Goal: Task Accomplishment & Management: Complete application form

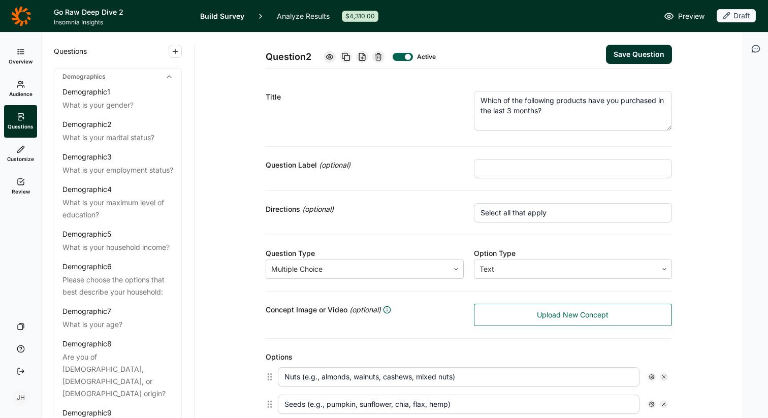
scroll to position [682, 0]
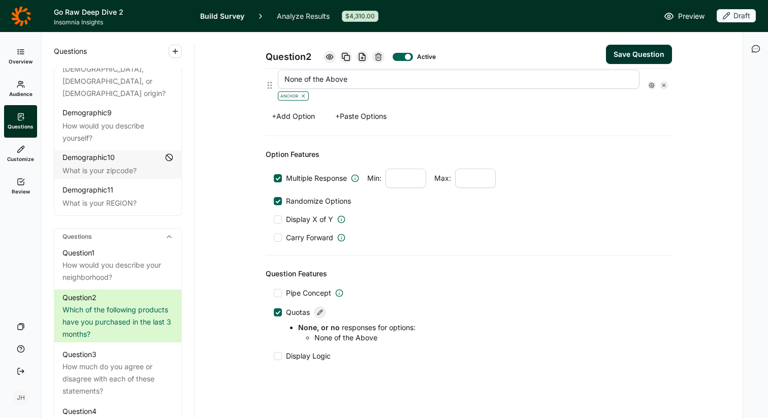
click at [433, 267] on div "Question Features Pipe Concept Quotas None, or no responses for options : None …" at bounding box center [469, 315] width 407 height 118
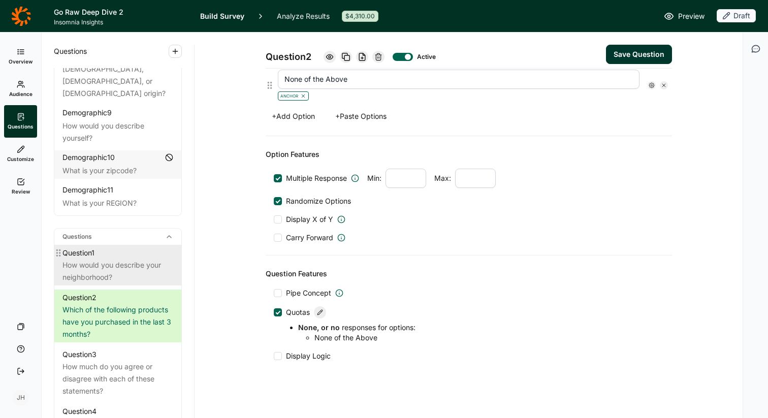
click at [96, 259] on div "How would you describe your neighborhood?" at bounding box center [118, 271] width 111 height 24
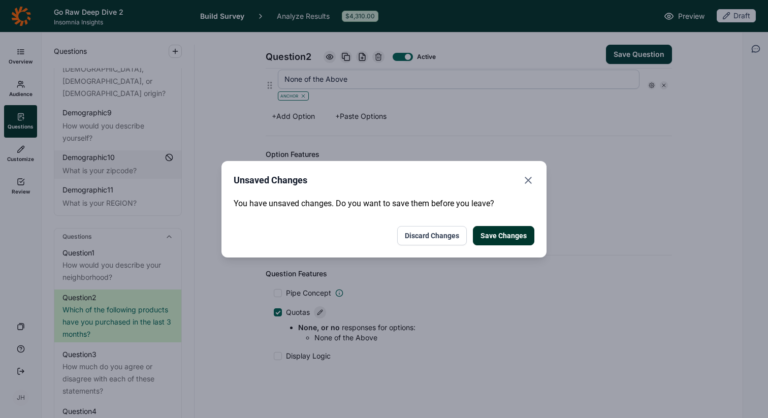
click at [497, 238] on button "Save Changes" at bounding box center [503, 235] width 61 height 19
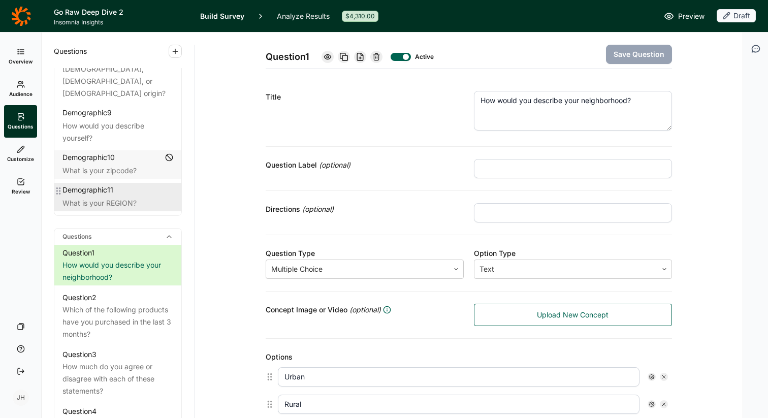
click at [118, 197] on div "What is your REGION?" at bounding box center [118, 203] width 111 height 12
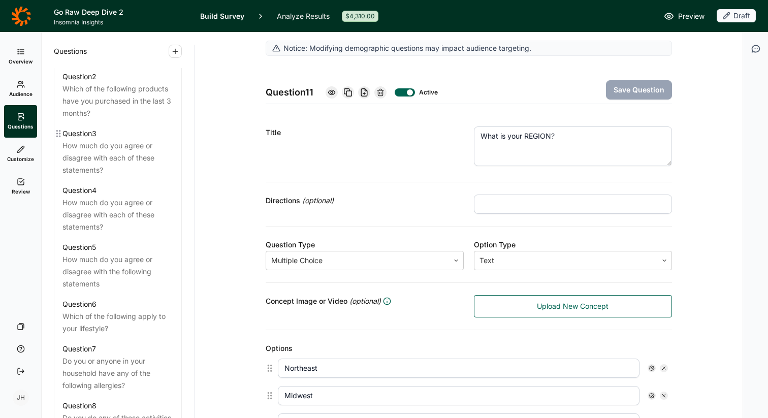
scroll to position [521, 0]
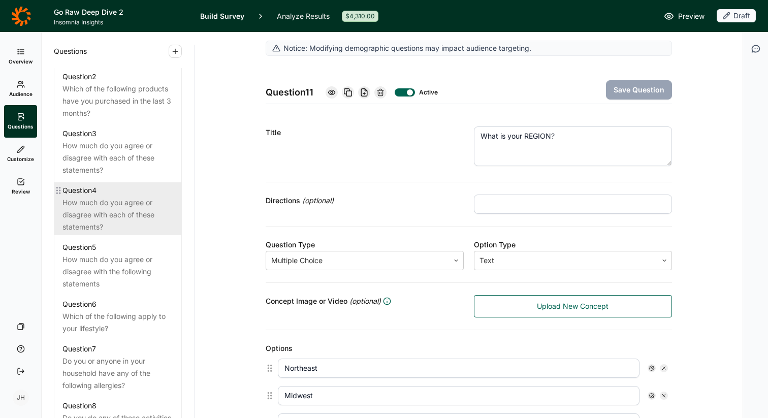
click at [110, 202] on div "How much do you agree or disagree with each of these statements?" at bounding box center [118, 215] width 111 height 37
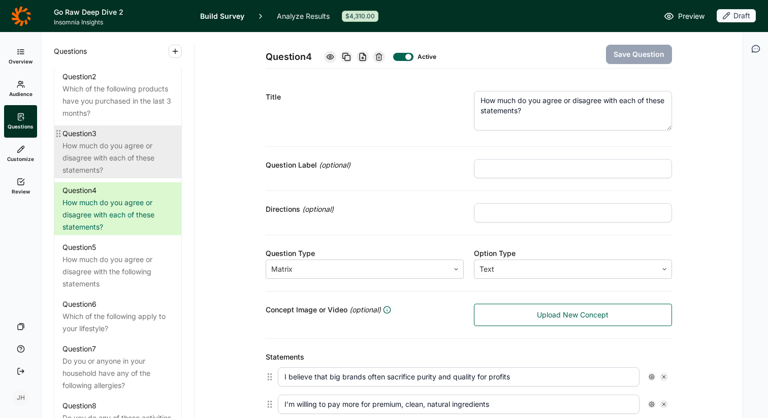
click at [105, 152] on div "How much do you agree or disagree with each of these statements?" at bounding box center [118, 158] width 111 height 37
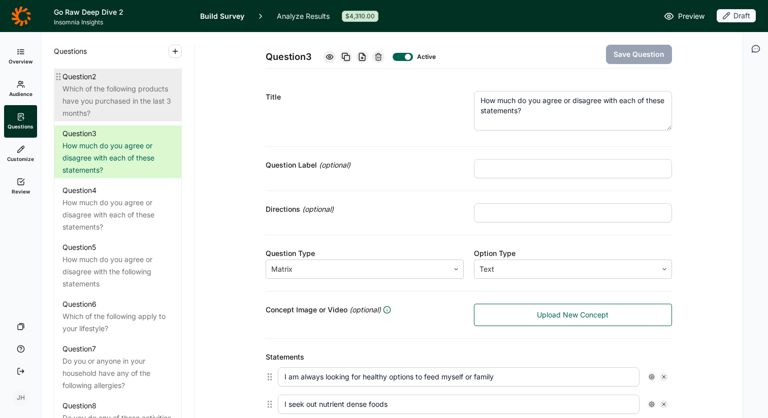
click at [132, 95] on div "Which of the following products have you purchased in the last 3 months?" at bounding box center [118, 101] width 111 height 37
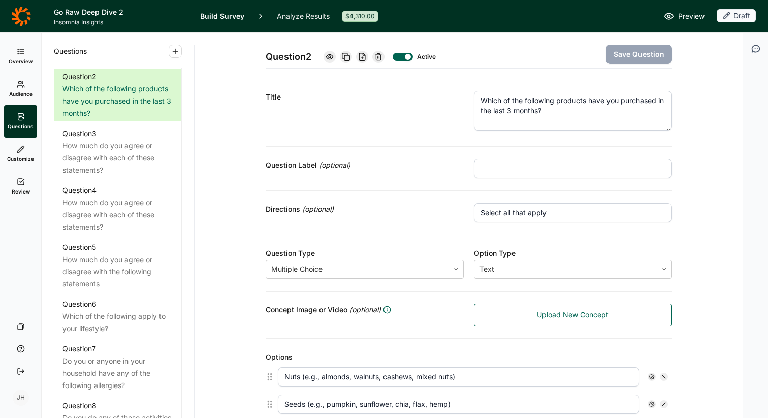
click at [19, 92] on span "Audience" at bounding box center [20, 93] width 23 height 7
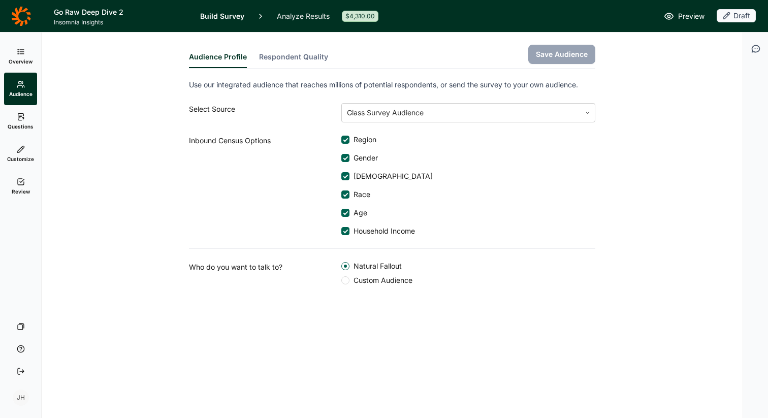
click at [23, 55] on icon at bounding box center [21, 52] width 8 height 8
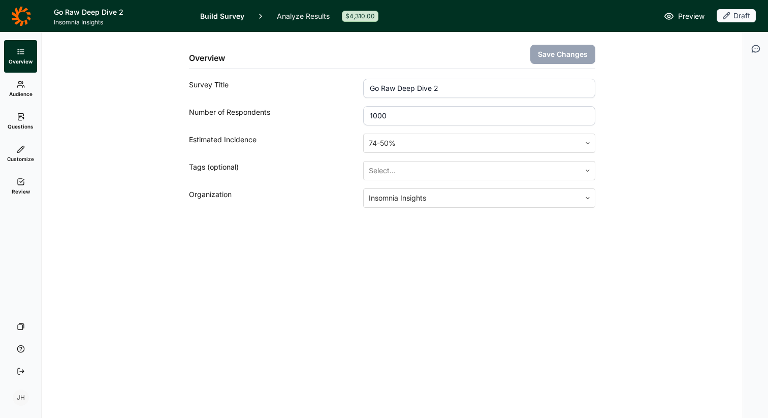
click at [23, 89] on link "Audience" at bounding box center [20, 89] width 33 height 33
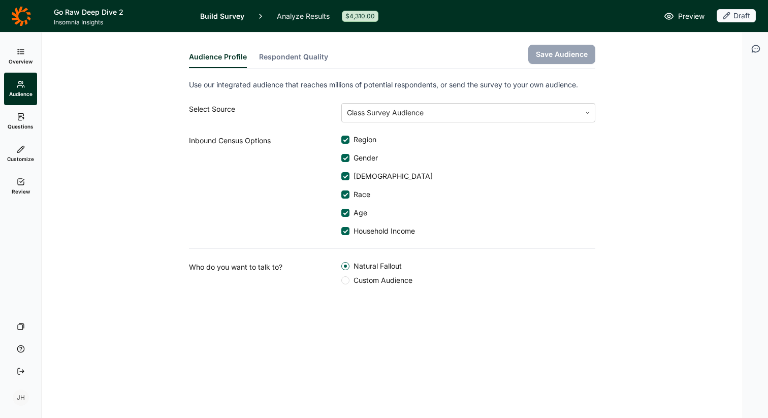
click at [22, 120] on icon at bounding box center [21, 117] width 8 height 8
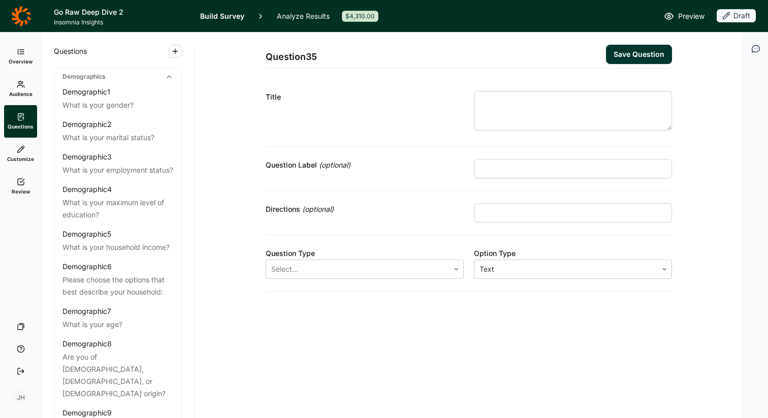
click at [20, 152] on icon at bounding box center [21, 149] width 8 height 8
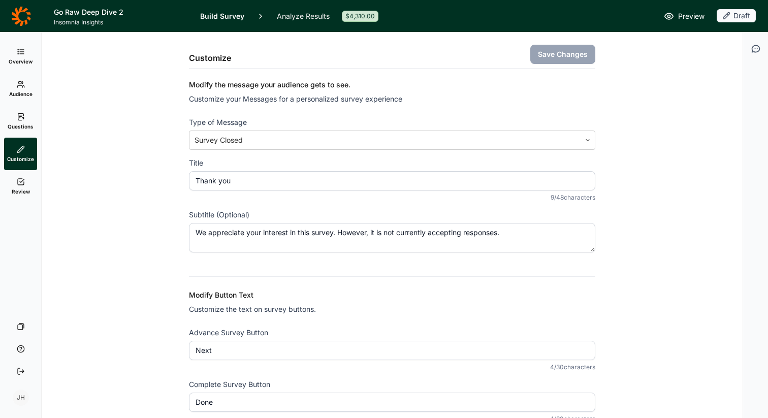
click at [23, 188] on span "Review" at bounding box center [21, 191] width 18 height 7
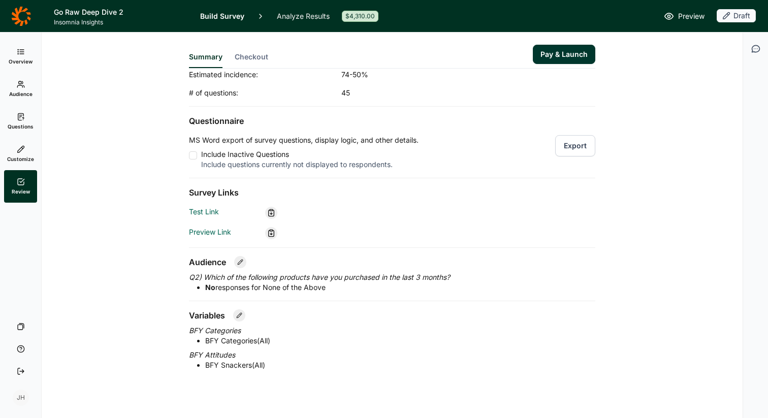
scroll to position [67, 0]
click at [239, 259] on icon at bounding box center [240, 261] width 6 height 6
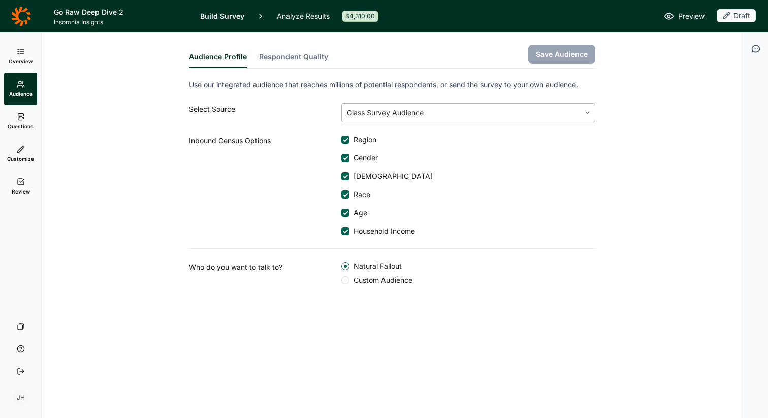
click at [376, 118] on div at bounding box center [461, 113] width 229 height 14
click at [297, 54] on button "Respondent Quality" at bounding box center [293, 60] width 69 height 16
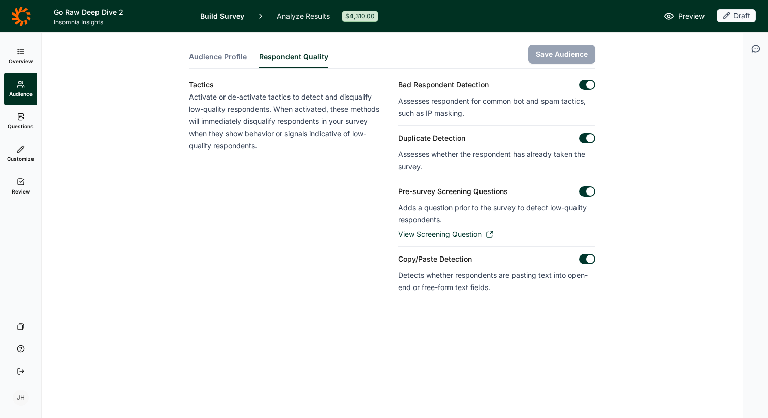
click at [230, 59] on span "Audience Profile" at bounding box center [218, 57] width 58 height 10
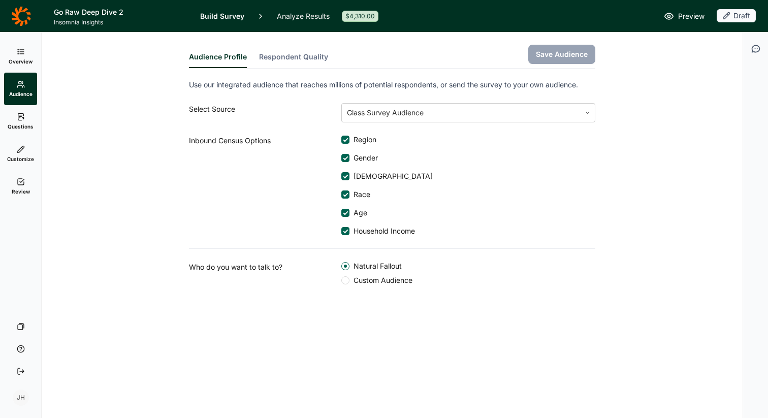
click at [21, 120] on use at bounding box center [21, 116] width 6 height 7
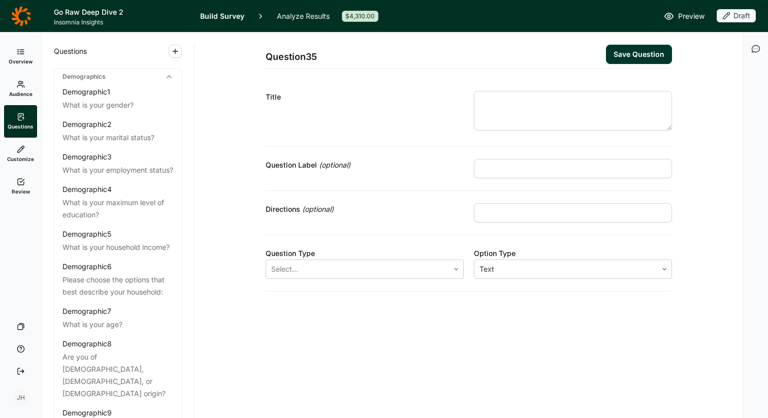
click at [23, 56] on link "Overview" at bounding box center [20, 56] width 33 height 33
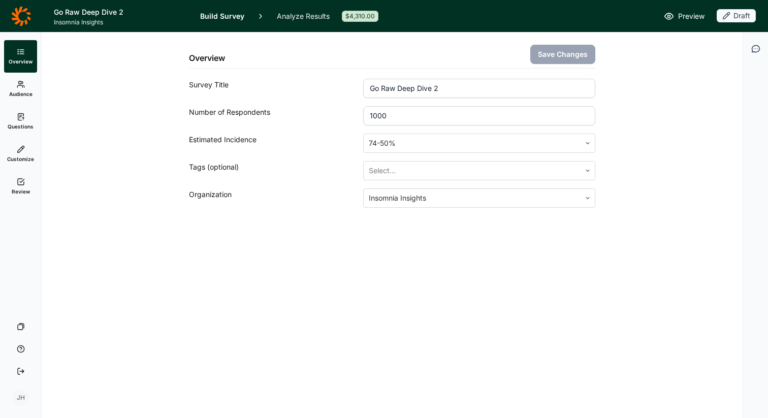
click at [692, 16] on span "Preview" at bounding box center [691, 16] width 26 height 12
click at [21, 185] on icon at bounding box center [21, 182] width 8 height 8
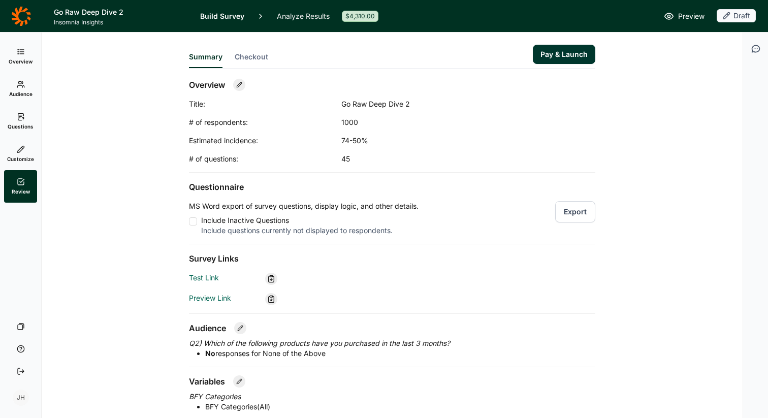
click at [564, 213] on button "Export" at bounding box center [575, 211] width 40 height 21
click at [24, 118] on icon at bounding box center [21, 117] width 8 height 8
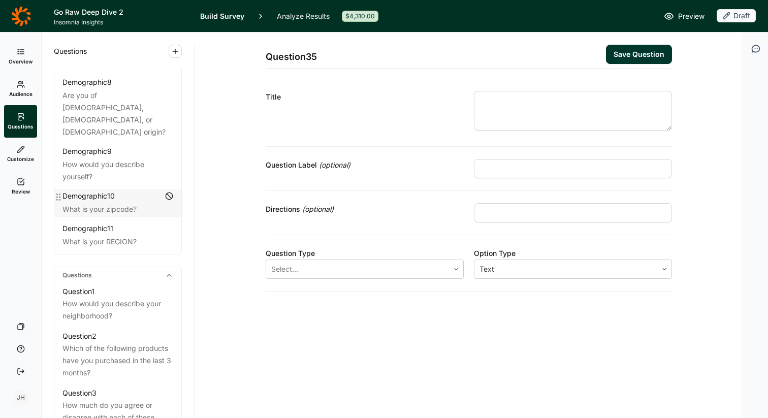
scroll to position [287, 0]
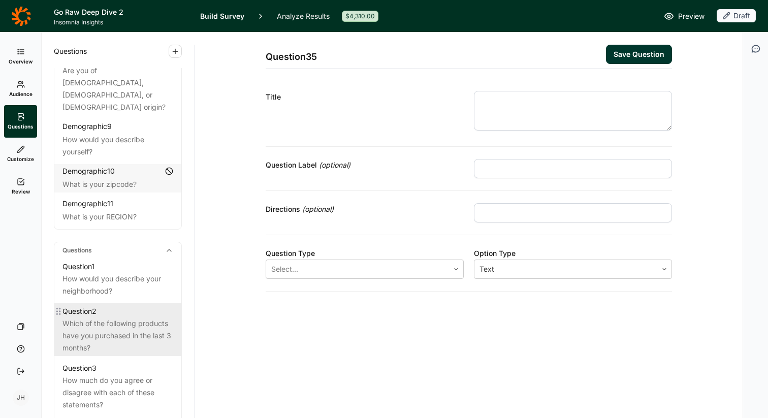
click at [121, 318] on div "Which of the following products have you purchased in the last 3 months?" at bounding box center [118, 336] width 111 height 37
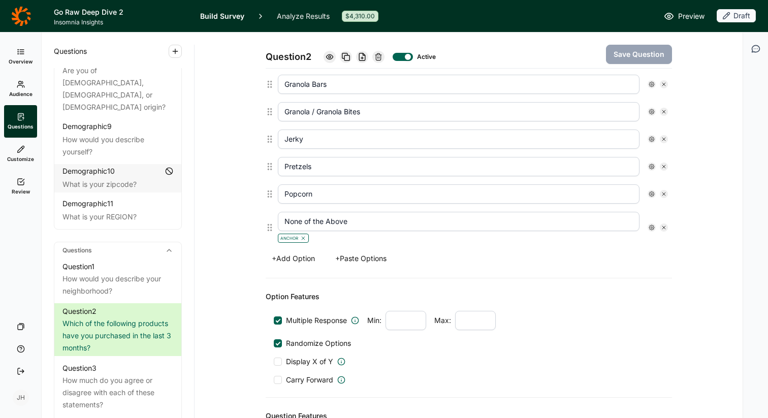
scroll to position [541, 0]
click at [655, 227] on div at bounding box center [652, 227] width 8 height 8
click at [660, 286] on div at bounding box center [661, 287] width 8 height 8
click at [657, 287] on input "Exclusive" at bounding box center [657, 287] width 0 height 0
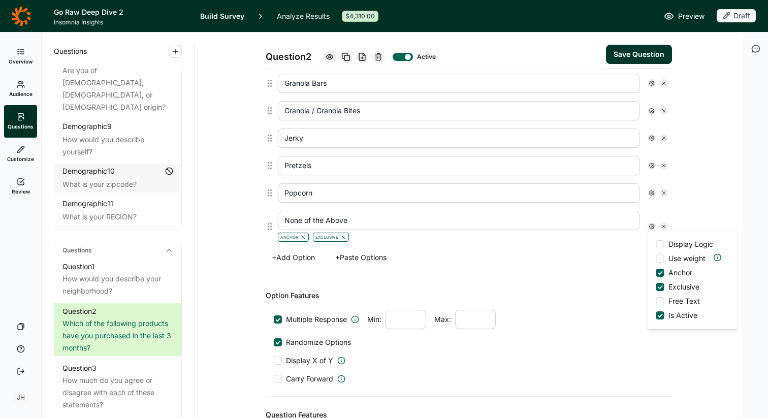
click at [660, 318] on div at bounding box center [661, 316] width 8 height 8
click at [657, 316] on input "Is Active" at bounding box center [657, 316] width 0 height 0
click at [379, 238] on use at bounding box center [380, 237] width 3 height 3
click at [638, 52] on button "Save Question" at bounding box center [639, 54] width 66 height 19
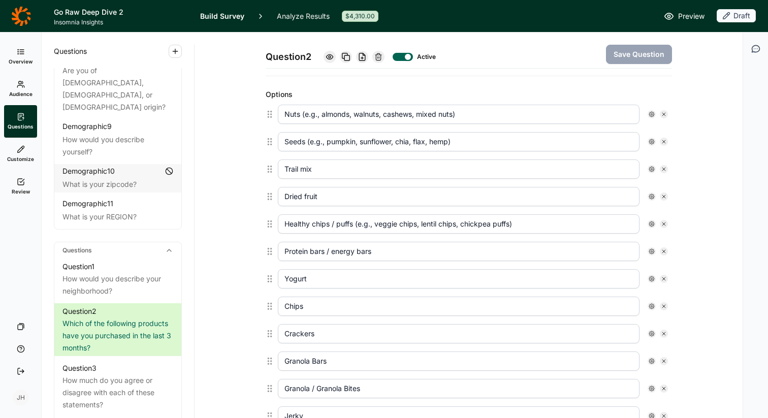
scroll to position [230, 0]
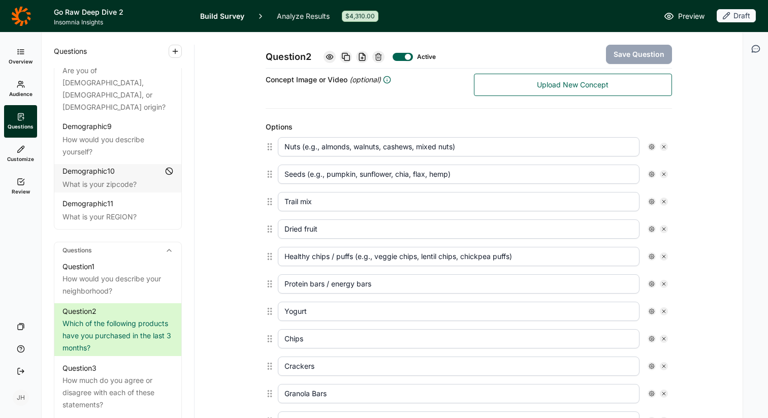
click at [690, 17] on span "Preview" at bounding box center [691, 16] width 26 height 12
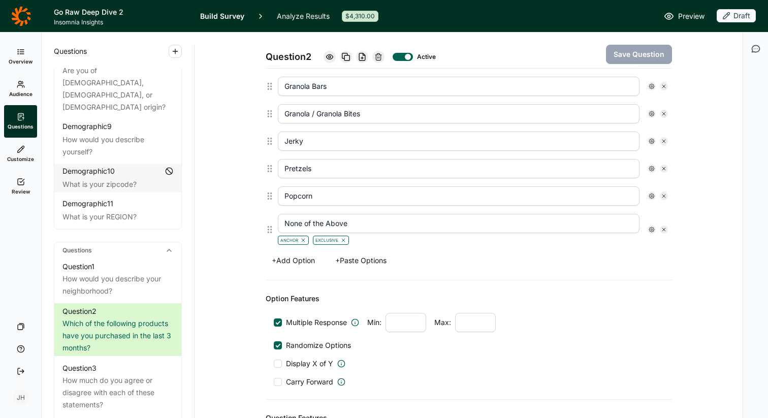
scroll to position [538, 0]
click at [342, 239] on icon at bounding box center [343, 240] width 6 height 6
click at [634, 55] on button "Save Question" at bounding box center [639, 54] width 66 height 19
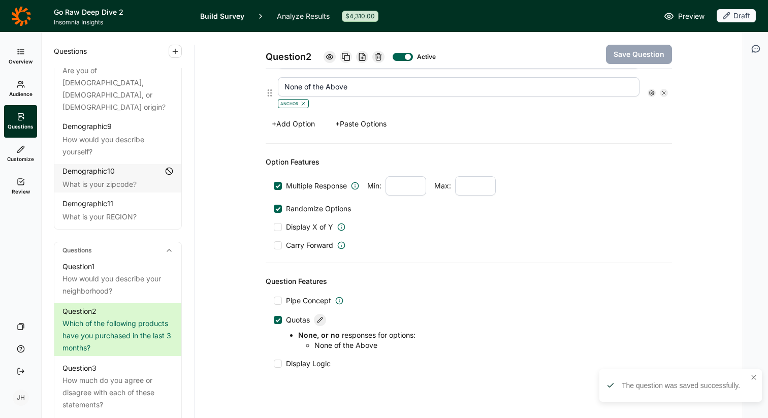
scroll to position [686, 0]
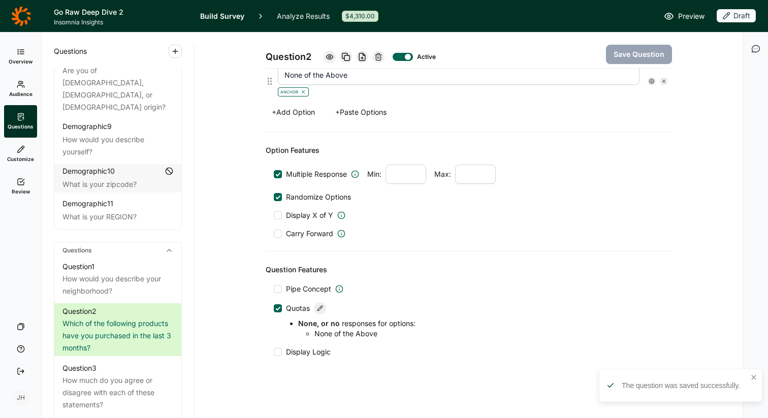
click at [320, 312] on div at bounding box center [320, 308] width 12 height 12
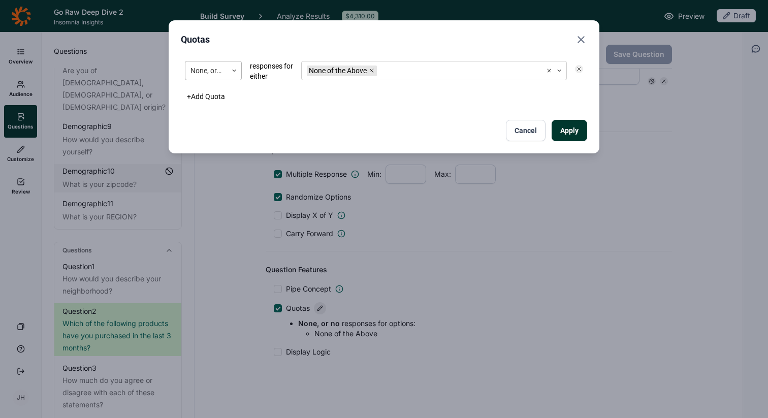
click at [237, 67] on div at bounding box center [234, 70] width 14 height 18
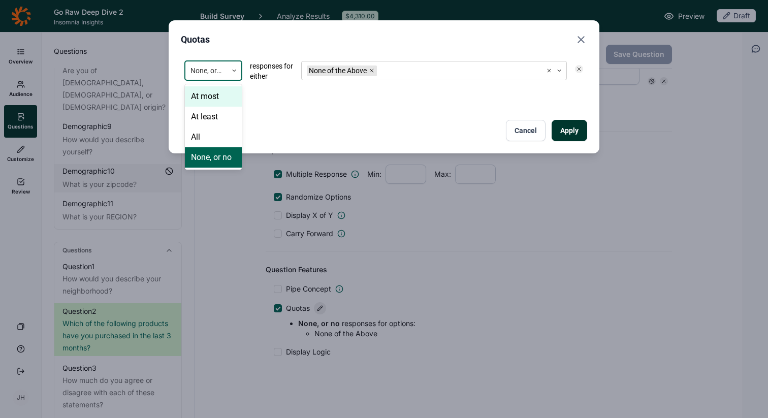
click at [237, 68] on icon at bounding box center [234, 71] width 6 height 6
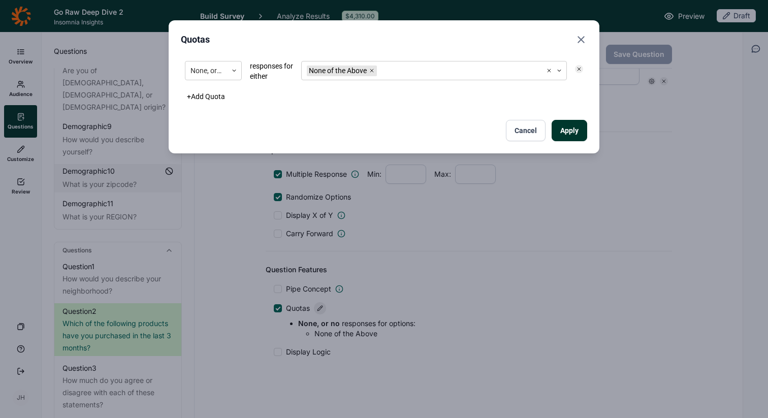
click at [534, 129] on button "Cancel" at bounding box center [526, 130] width 40 height 21
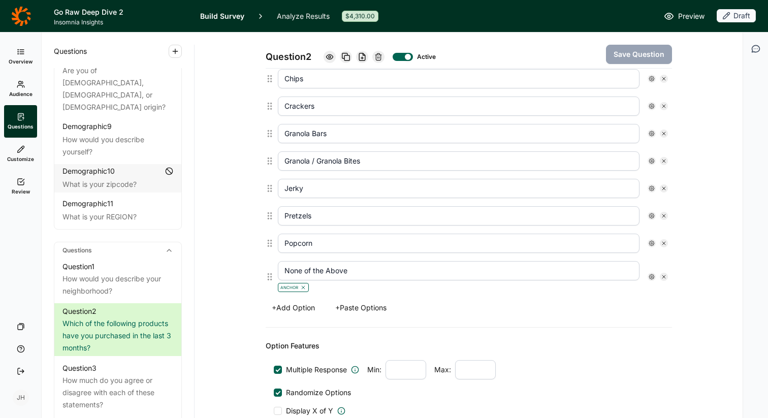
scroll to position [493, 0]
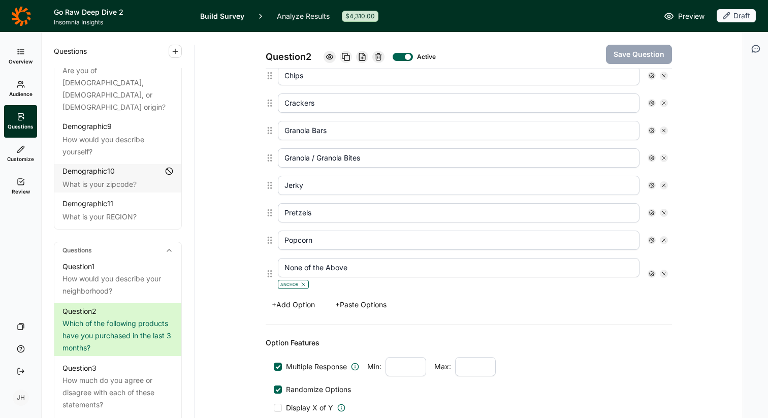
click at [572, 57] on div "Question 2 Active Save Question" at bounding box center [469, 51] width 407 height 36
click at [652, 272] on icon at bounding box center [652, 274] width 6 height 6
click at [571, 335] on div "Option Features Multiple Response Min: Max: Randomize Options Display X of Y Ca…" at bounding box center [469, 384] width 407 height 119
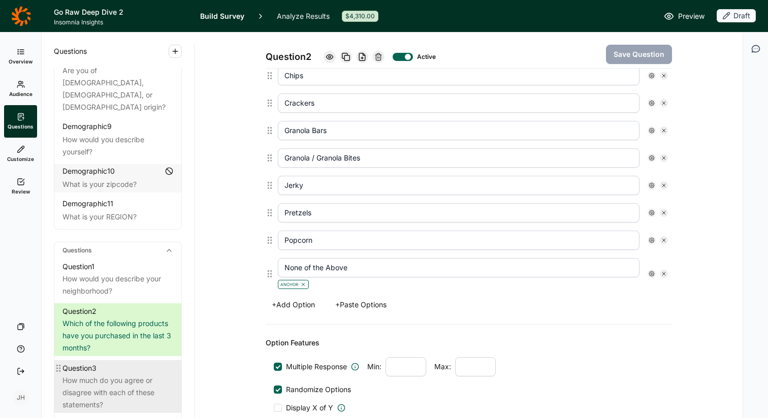
click at [103, 375] on div "How much do you agree or disagree with each of these statements?" at bounding box center [118, 393] width 111 height 37
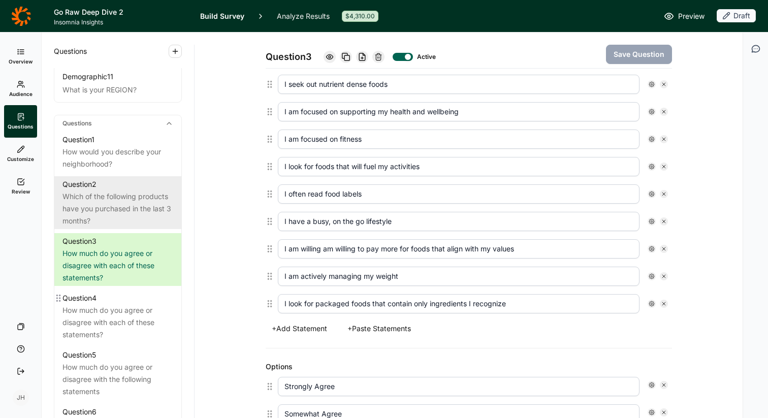
scroll to position [428, 0]
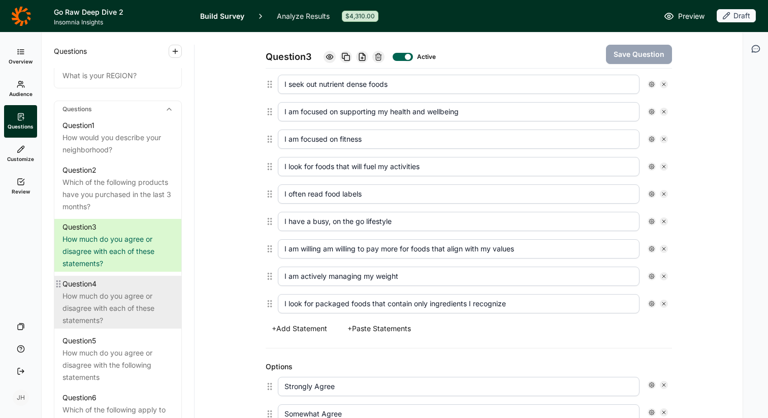
click at [113, 297] on div "How much do you agree or disagree with each of these statements?" at bounding box center [118, 308] width 111 height 37
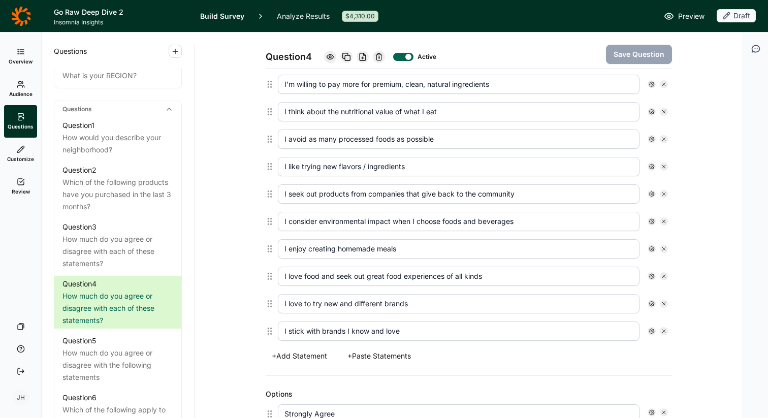
click at [94, 21] on span "Insomnia Insights" at bounding box center [121, 22] width 134 height 8
click at [72, 12] on h1 "Go Raw Deep Dive 2" at bounding box center [121, 12] width 134 height 12
click at [22, 15] on icon at bounding box center [21, 16] width 20 height 20
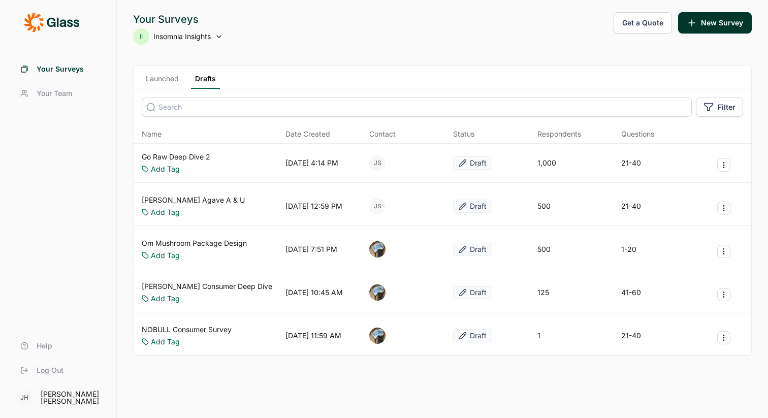
click at [170, 75] on link "Launched" at bounding box center [162, 81] width 41 height 15
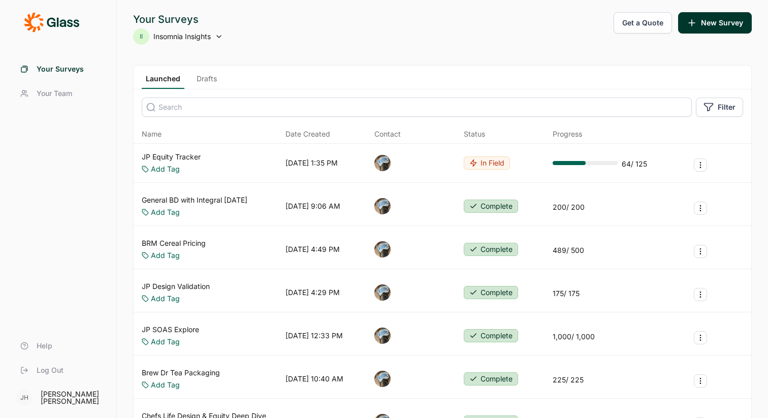
click at [197, 200] on link "General BD with Integral [DATE]" at bounding box center [195, 200] width 106 height 10
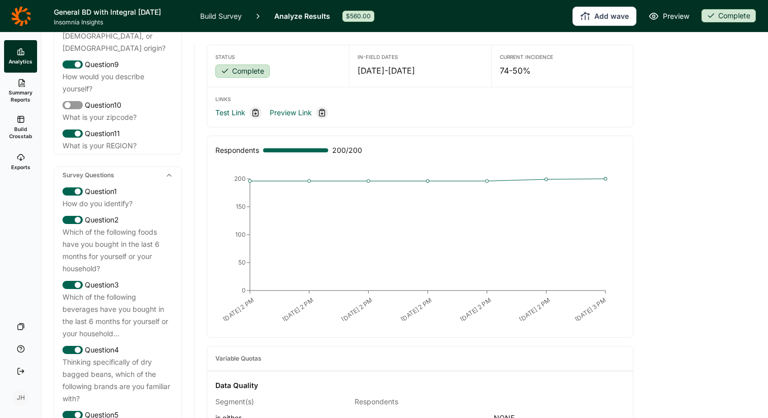
scroll to position [336, 0]
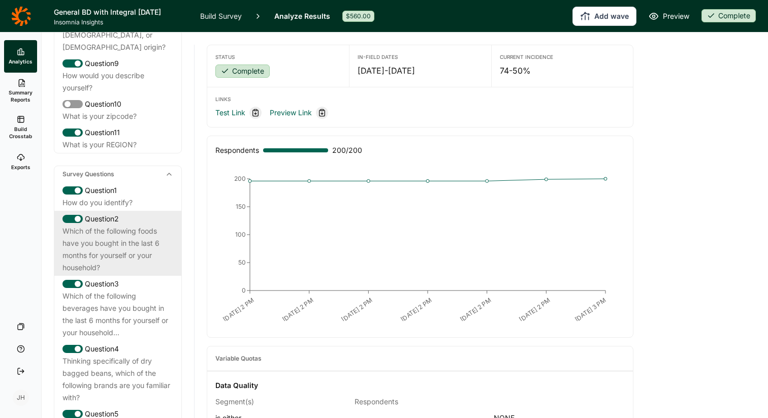
click at [141, 235] on div "Which of the following foods have you bought in the last 6 months for yourself …" at bounding box center [118, 249] width 111 height 49
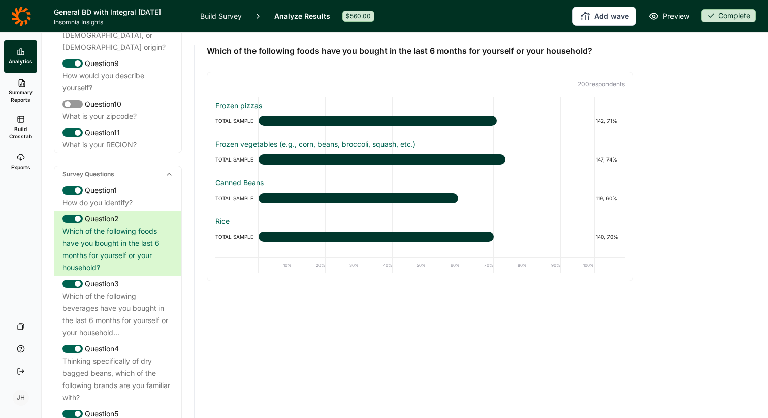
click at [230, 17] on link "Build Survey" at bounding box center [221, 16] width 42 height 32
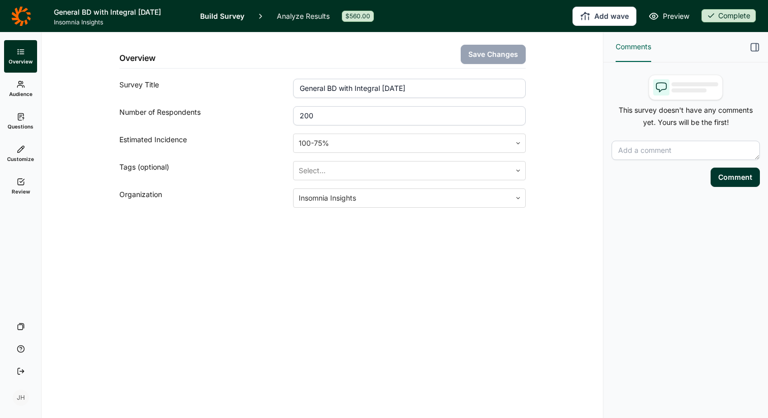
click at [23, 120] on icon at bounding box center [21, 117] width 8 height 8
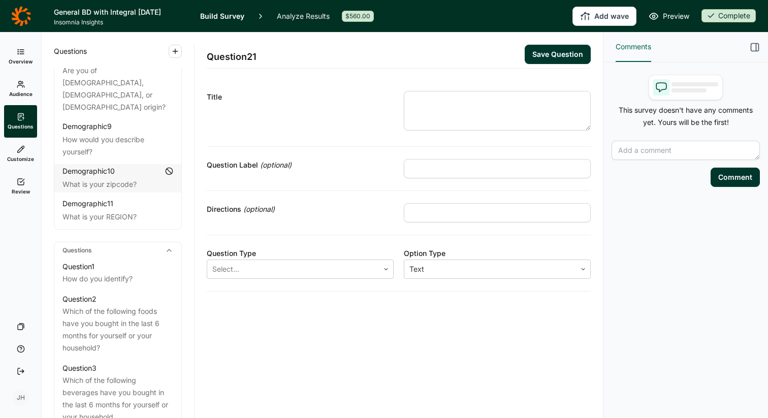
scroll to position [304, 0]
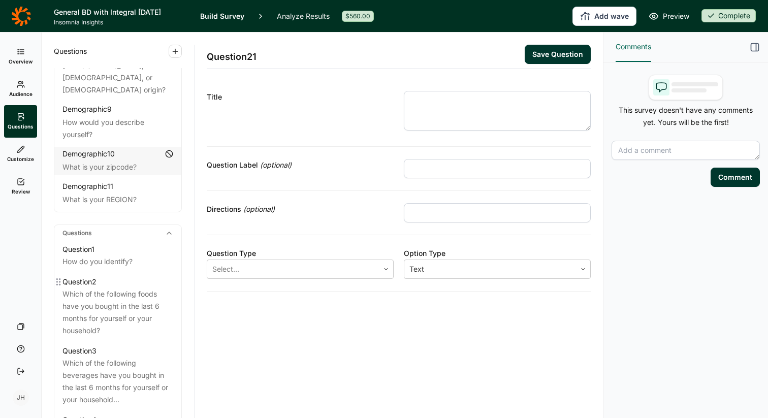
click at [123, 288] on div "Which of the following foods have you bought in the last 6 months for yourself …" at bounding box center [118, 312] width 111 height 49
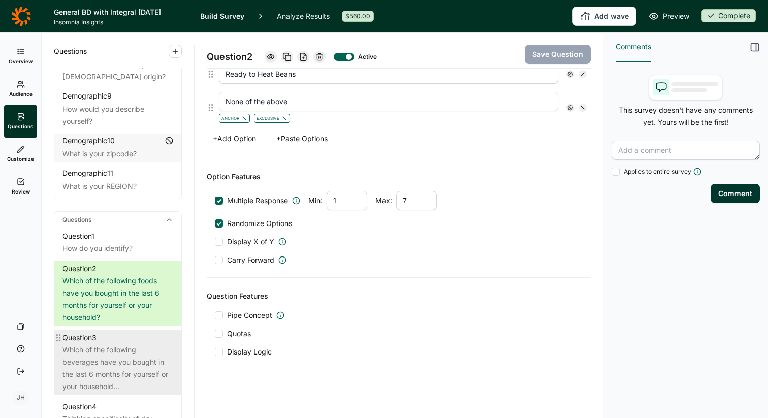
scroll to position [319, 0]
click at [130, 343] on div "Which of the following beverages have you bought in the last 6 months for yours…" at bounding box center [118, 367] width 111 height 49
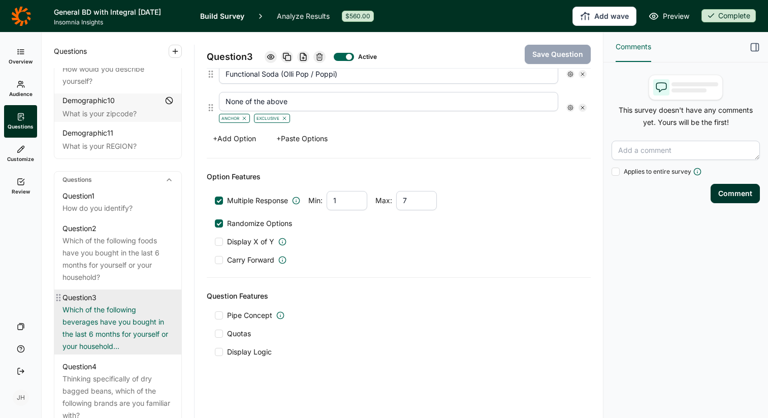
scroll to position [366, 0]
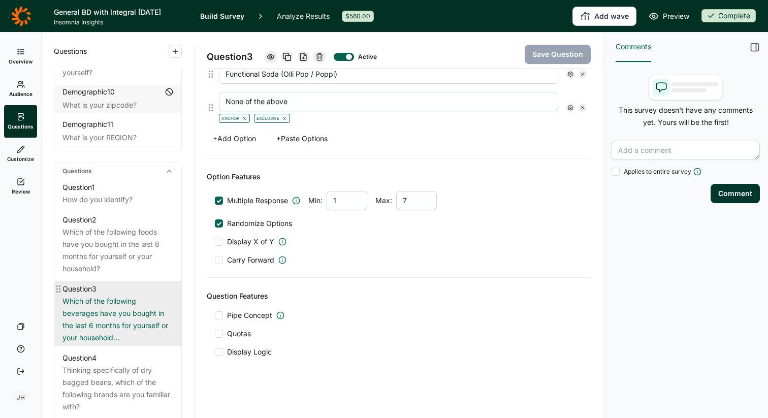
click at [128, 308] on div "Which of the following beverages have you bought in the last 6 months for yours…" at bounding box center [118, 319] width 111 height 49
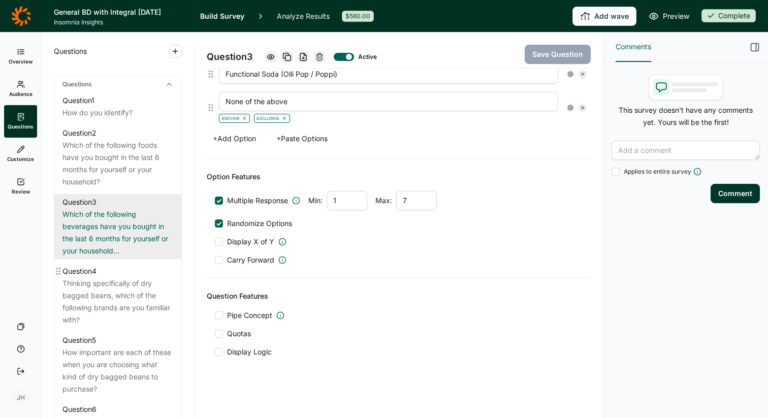
scroll to position [454, 0]
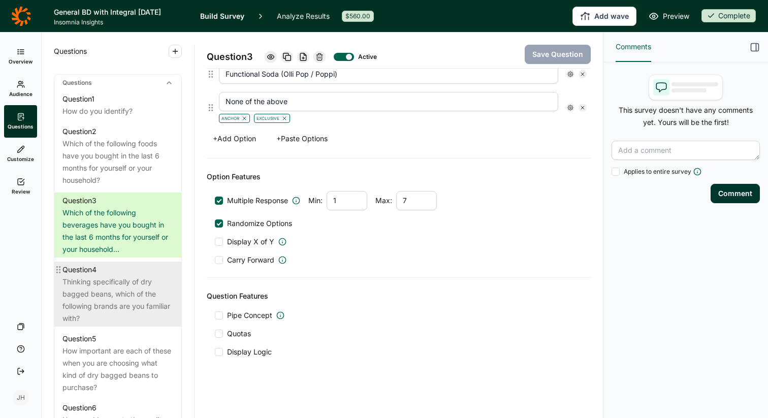
click at [130, 282] on div "Thinking specifically of dry bagged beans, which of the following brands are yo…" at bounding box center [118, 300] width 111 height 49
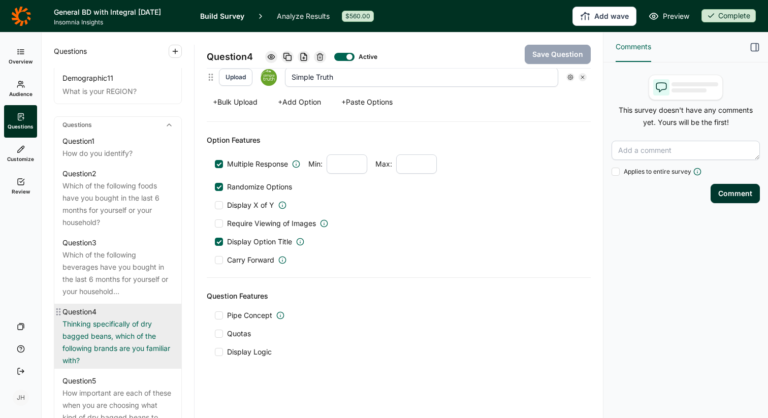
scroll to position [404, 0]
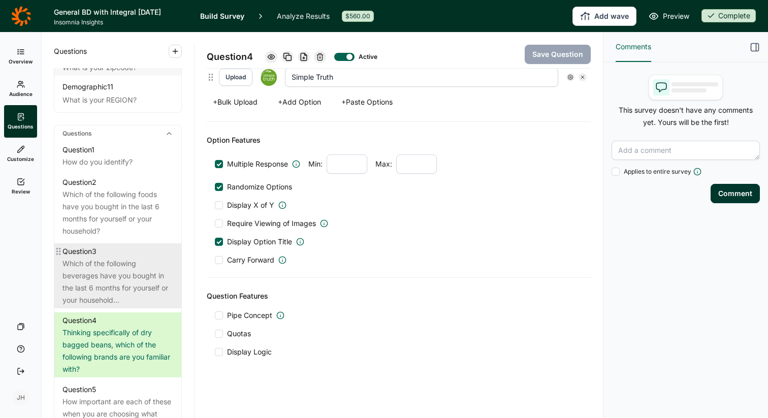
click at [130, 276] on div "Which of the following beverages have you bought in the last 6 months for yours…" at bounding box center [118, 282] width 111 height 49
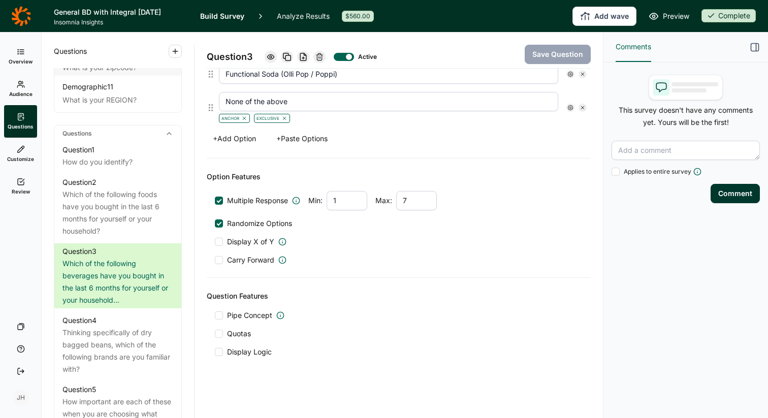
click at [13, 20] on icon at bounding box center [21, 16] width 20 height 20
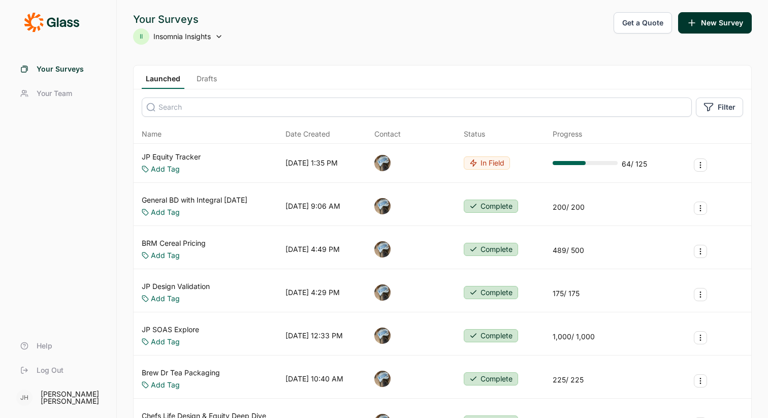
click at [212, 82] on link "Drafts" at bounding box center [207, 81] width 28 height 15
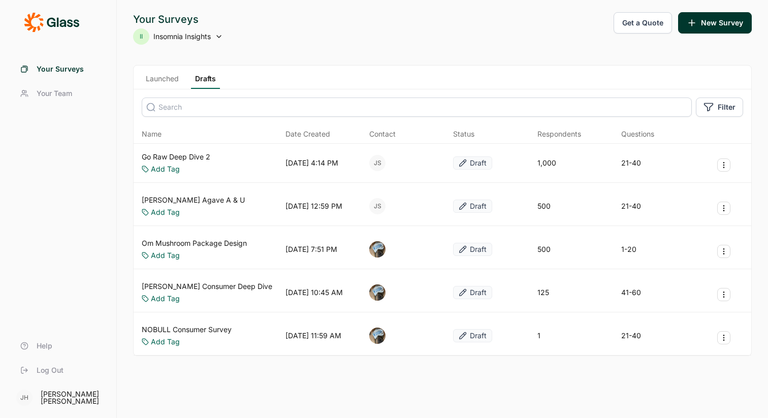
click at [197, 156] on link "Go Raw Deep Dive 2" at bounding box center [176, 157] width 69 height 10
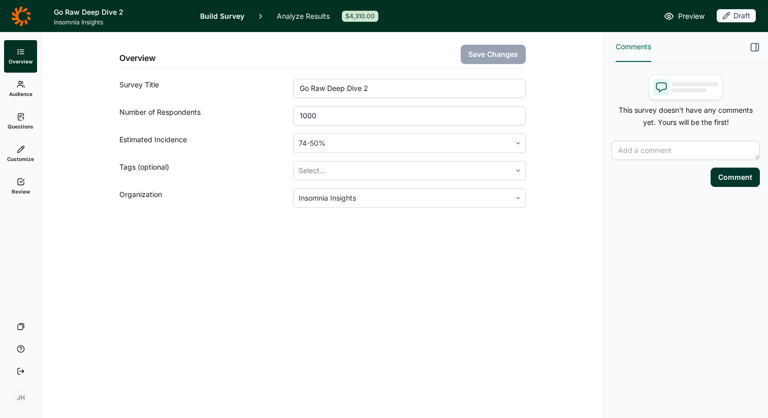
click at [19, 123] on span "Questions" at bounding box center [21, 126] width 26 height 7
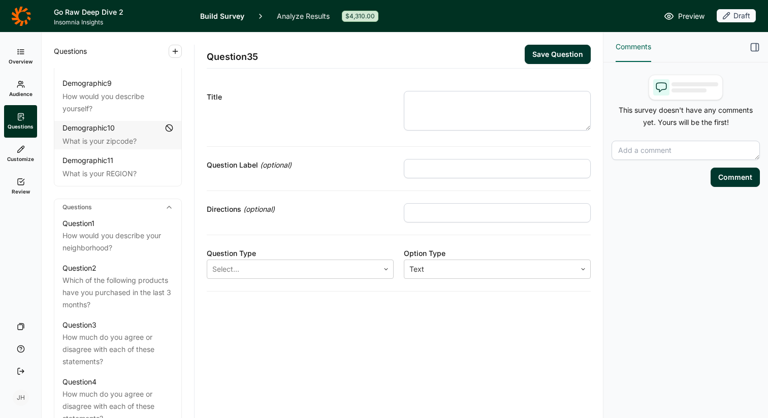
scroll to position [345, 0]
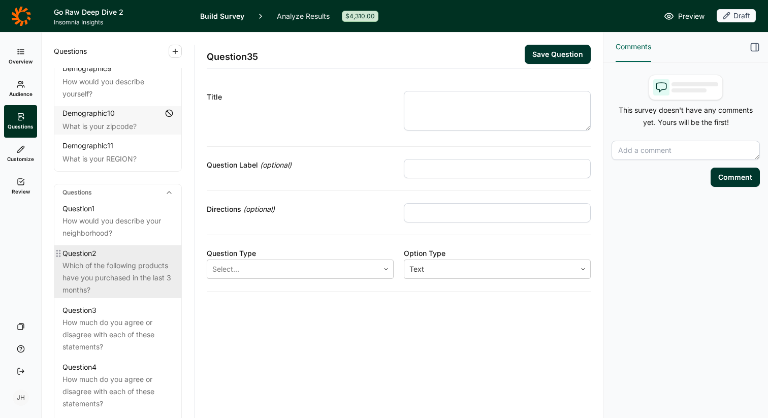
click at [133, 260] on div "Which of the following products have you purchased in the last 3 months?" at bounding box center [118, 278] width 111 height 37
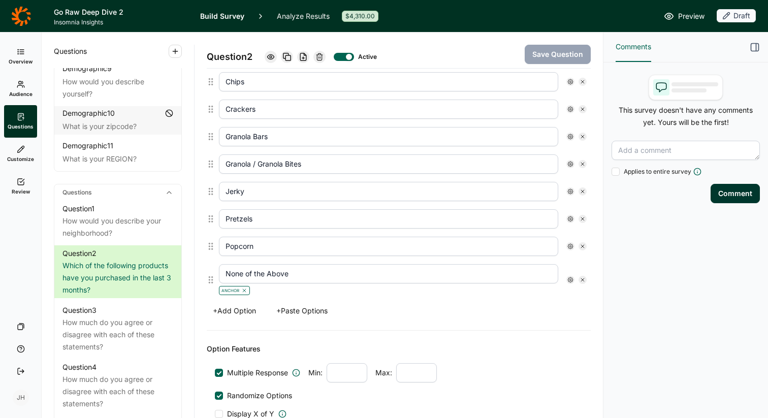
scroll to position [512, 0]
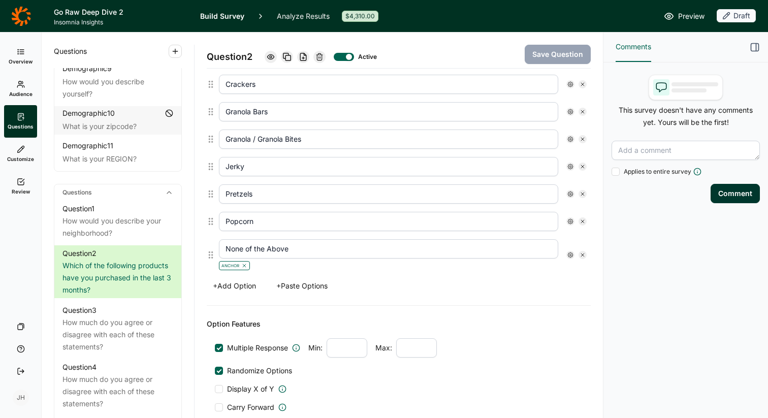
click at [569, 255] on icon at bounding box center [571, 255] width 6 height 6
click at [592, 314] on span "Exclusive" at bounding box center [600, 316] width 35 height 10
click at [575, 316] on input "Exclusive" at bounding box center [575, 316] width 0 height 0
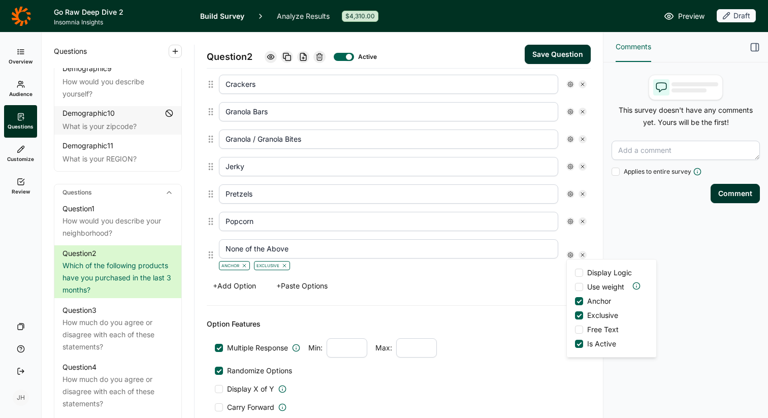
click at [567, 57] on button "Save Question" at bounding box center [558, 54] width 66 height 19
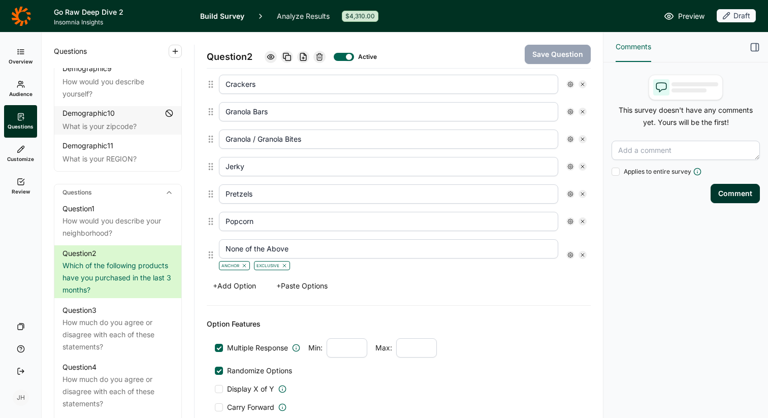
click at [14, 16] on icon at bounding box center [21, 16] width 20 height 20
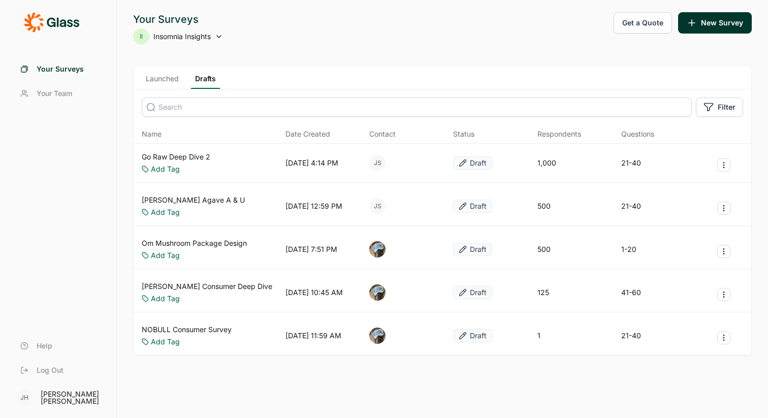
click at [174, 80] on link "Launched" at bounding box center [162, 81] width 41 height 15
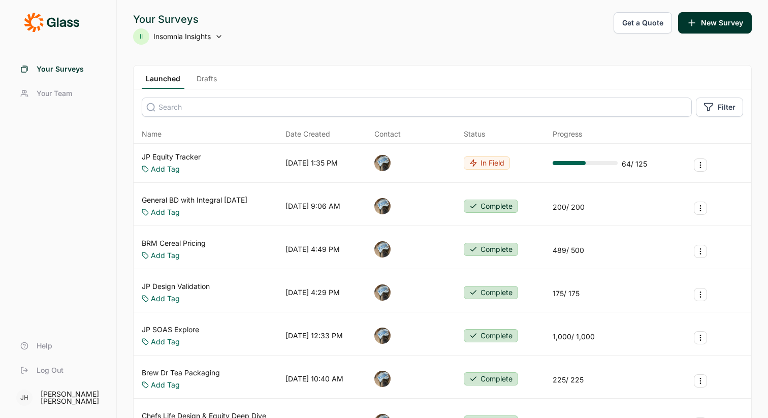
click at [195, 197] on link "General BD with Integral [DATE]" at bounding box center [195, 200] width 106 height 10
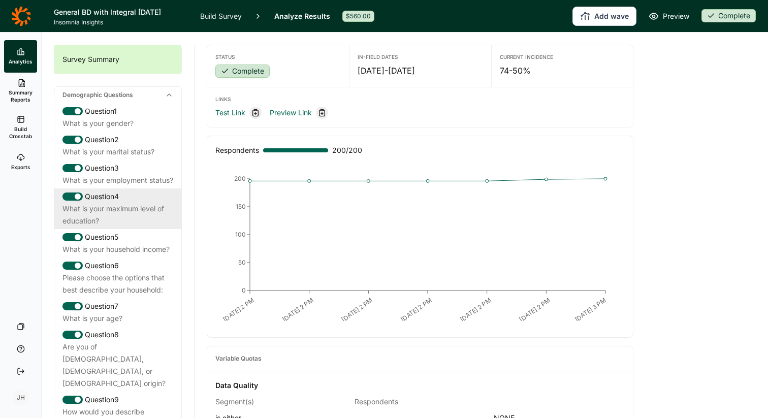
scroll to position [7, 0]
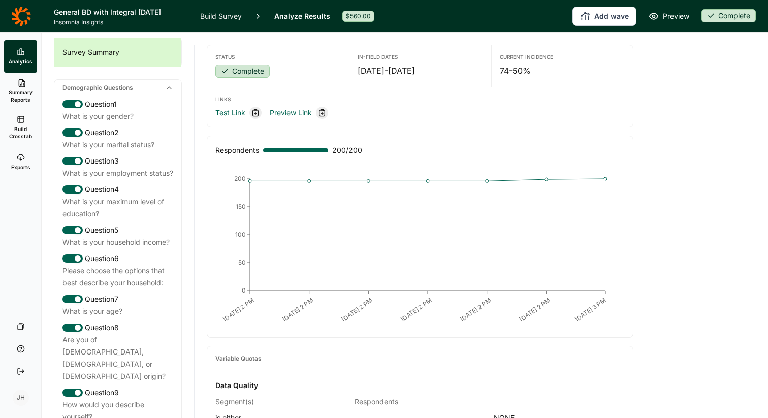
click at [228, 13] on link "Build Survey" at bounding box center [221, 16] width 42 height 32
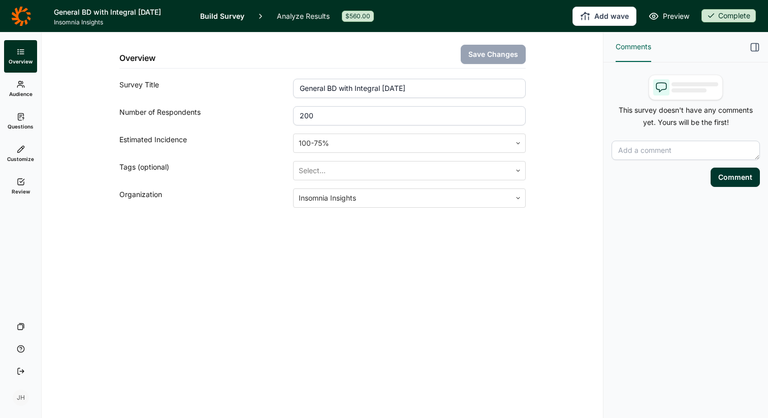
click at [24, 119] on icon at bounding box center [21, 117] width 8 height 8
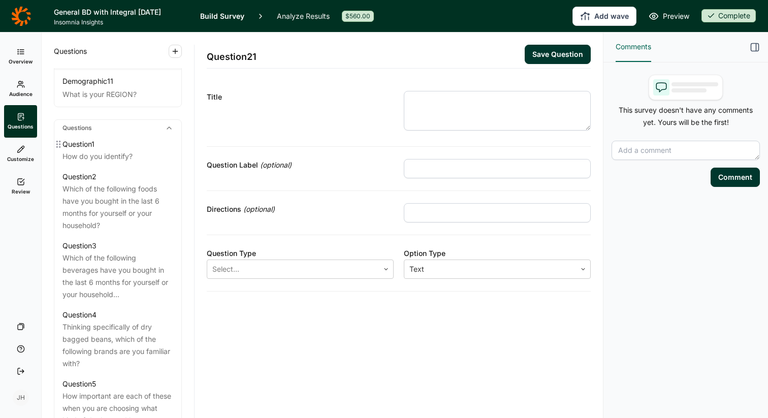
scroll to position [414, 0]
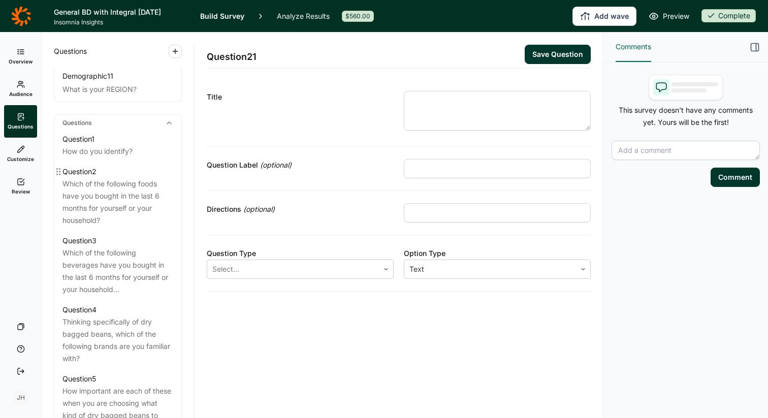
click at [154, 190] on div "Which of the following foods have you bought in the last 6 months for yourself …" at bounding box center [118, 202] width 111 height 49
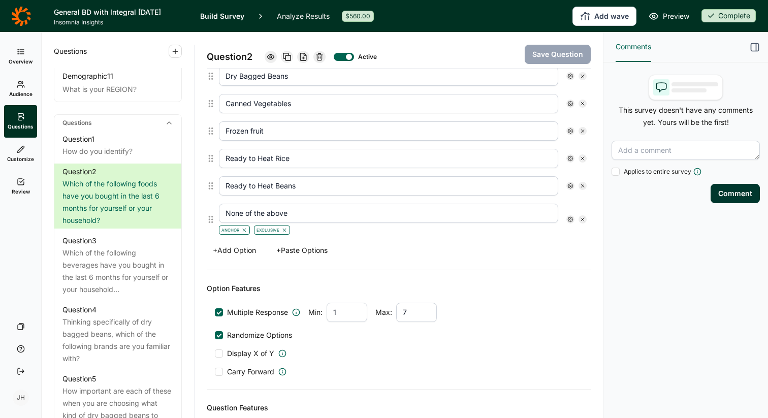
scroll to position [417, 0]
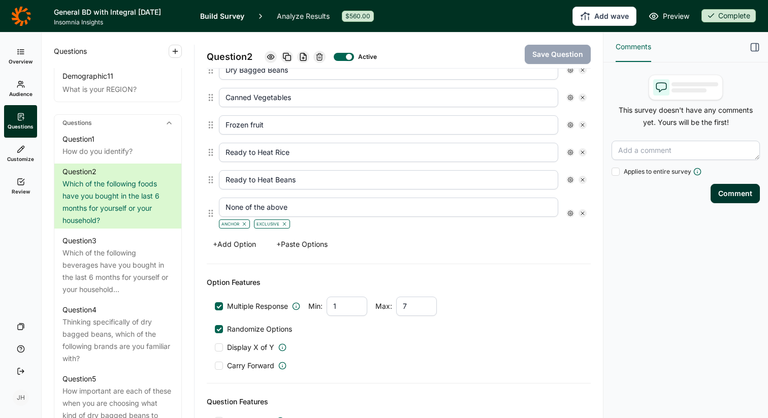
click at [571, 215] on use at bounding box center [570, 213] width 5 height 5
click at [571, 214] on icon at bounding box center [571, 213] width 6 height 6
click at [0, 21] on link at bounding box center [21, 16] width 42 height 28
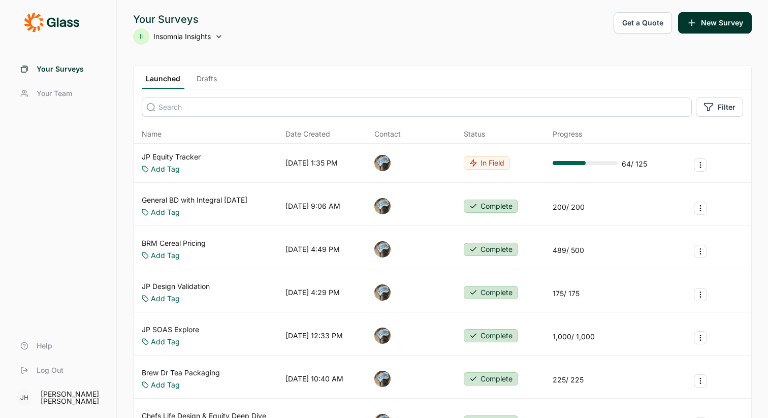
click at [205, 76] on link "Drafts" at bounding box center [207, 81] width 28 height 15
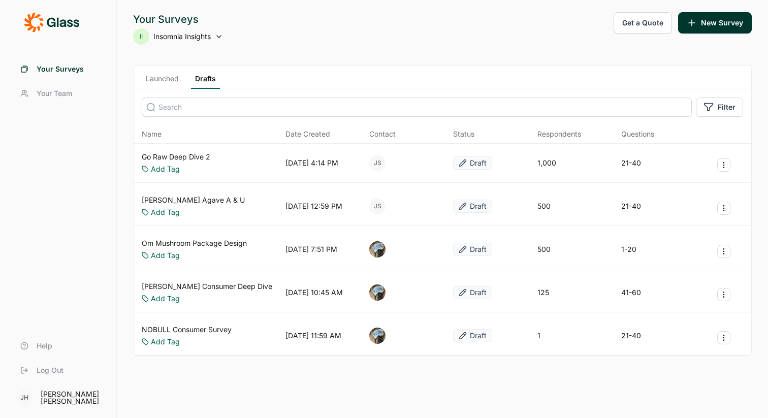
click at [177, 157] on link "Go Raw Deep Dive 2" at bounding box center [176, 157] width 69 height 10
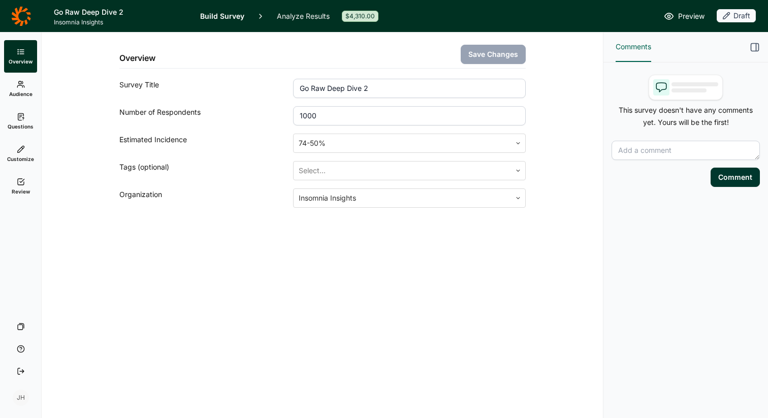
click at [20, 120] on icon at bounding box center [21, 117] width 8 height 8
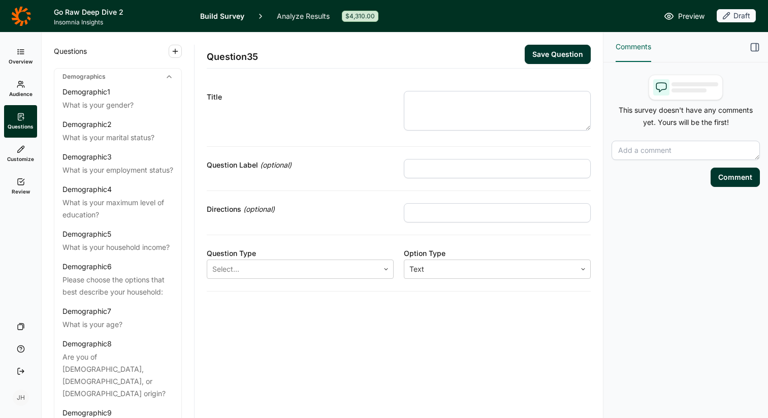
click at [23, 119] on icon at bounding box center [21, 117] width 8 height 8
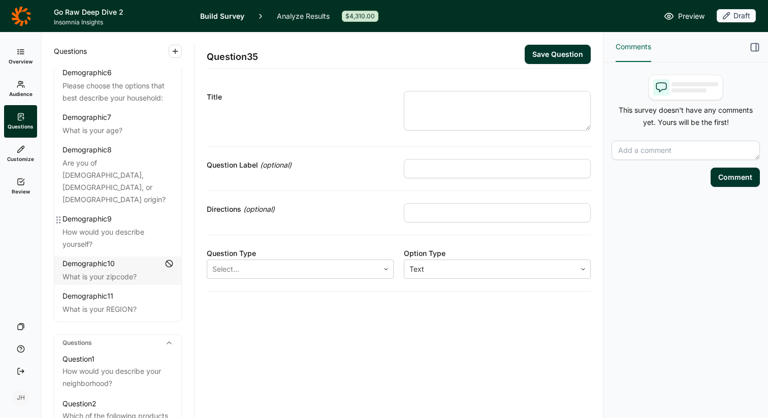
scroll to position [223, 0]
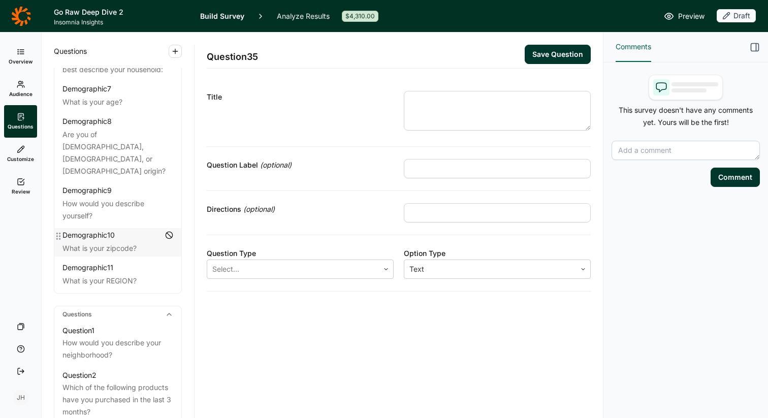
click at [109, 230] on div "Demographic 10" at bounding box center [89, 235] width 52 height 10
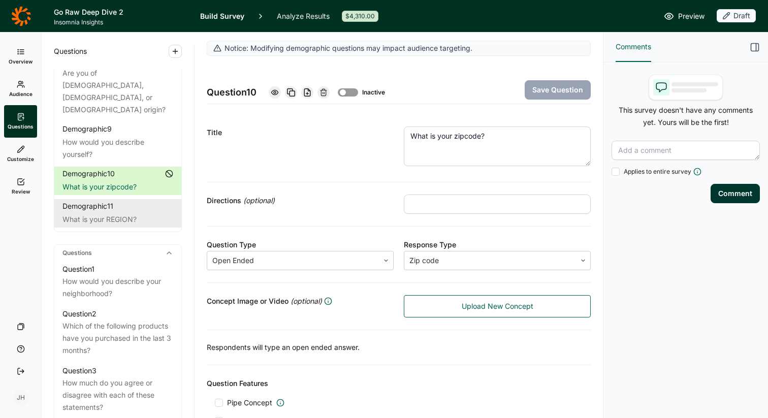
scroll to position [304, 0]
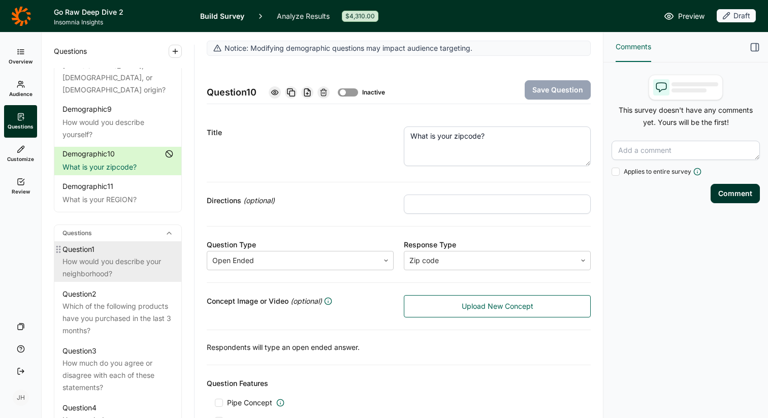
click at [113, 256] on div "How would you describe your neighborhood?" at bounding box center [118, 268] width 111 height 24
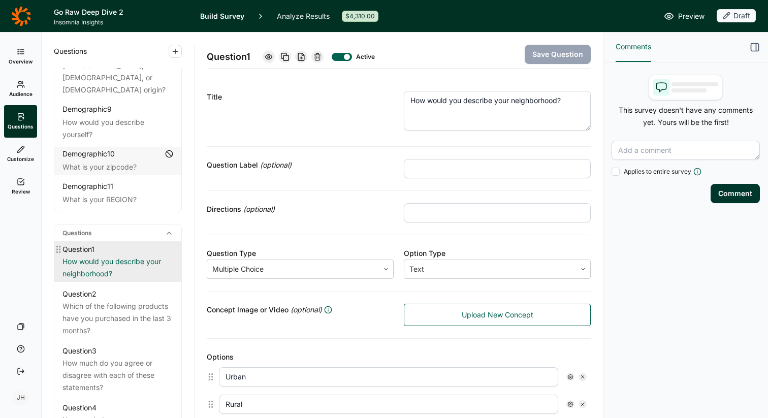
scroll to position [324, 0]
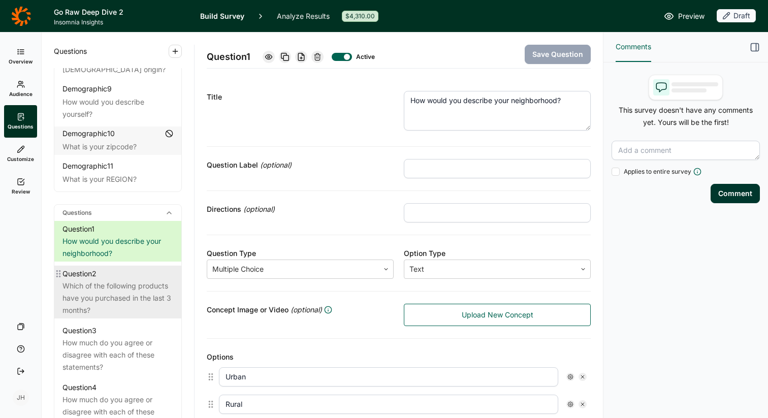
click at [120, 268] on div "Question 2" at bounding box center [118, 274] width 111 height 12
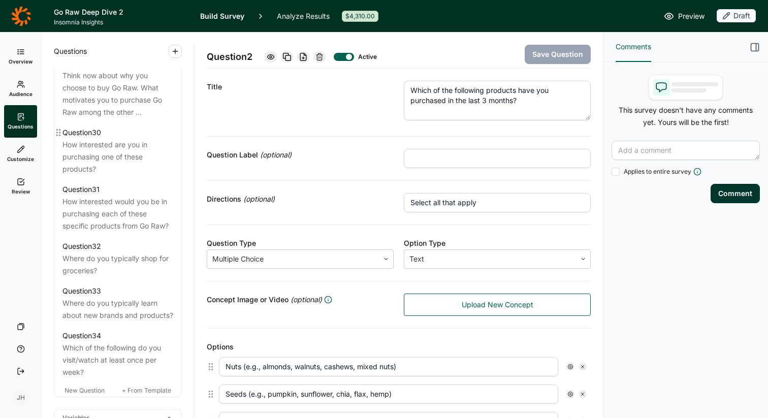
scroll to position [2143, 0]
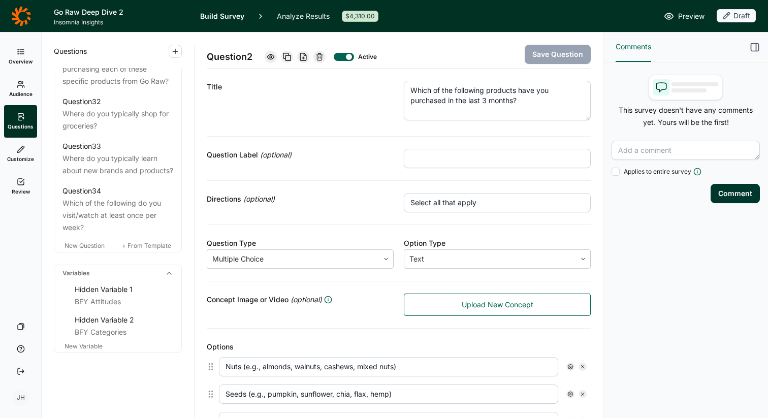
click at [19, 183] on icon at bounding box center [21, 182] width 8 height 8
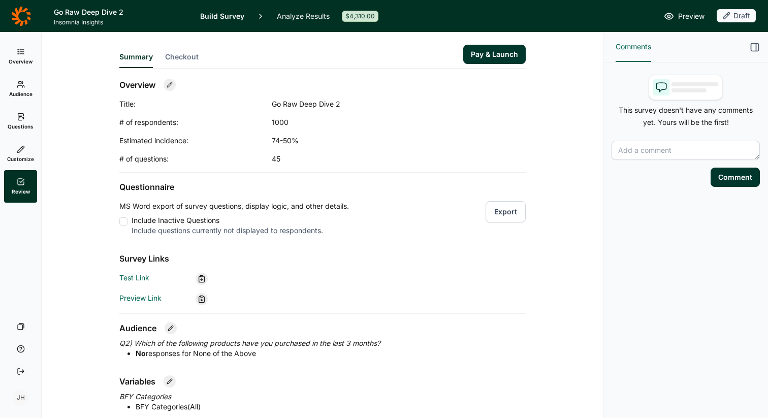
click at [22, 122] on link "Questions" at bounding box center [20, 121] width 33 height 33
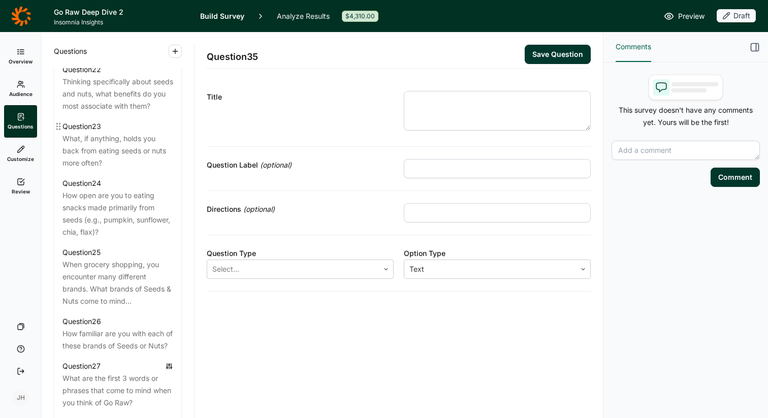
scroll to position [1556, 0]
click at [96, 212] on div "How open are you to eating snacks made primarily from seeds (e.g., pumpkin, sun…" at bounding box center [118, 215] width 111 height 49
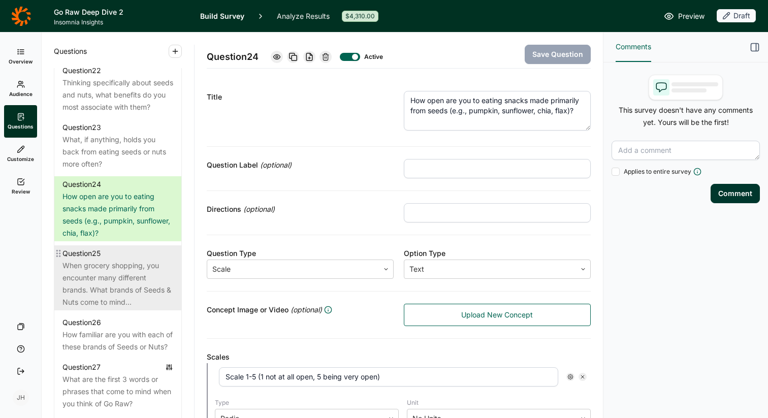
click at [111, 279] on div "When grocery shopping, you encounter many different brands. What brands of Seed…" at bounding box center [118, 284] width 111 height 49
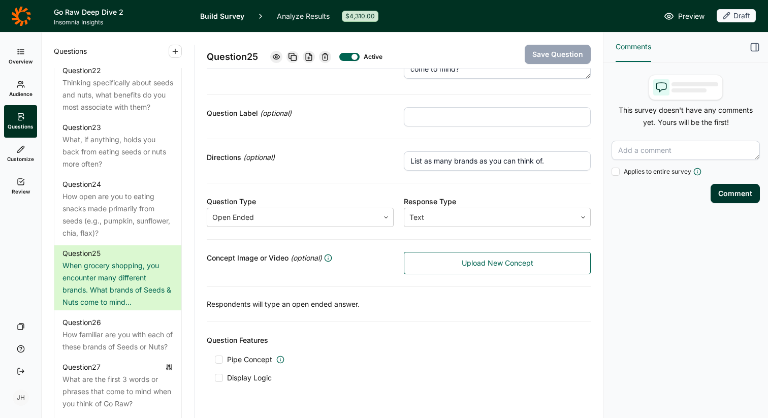
scroll to position [78, 0]
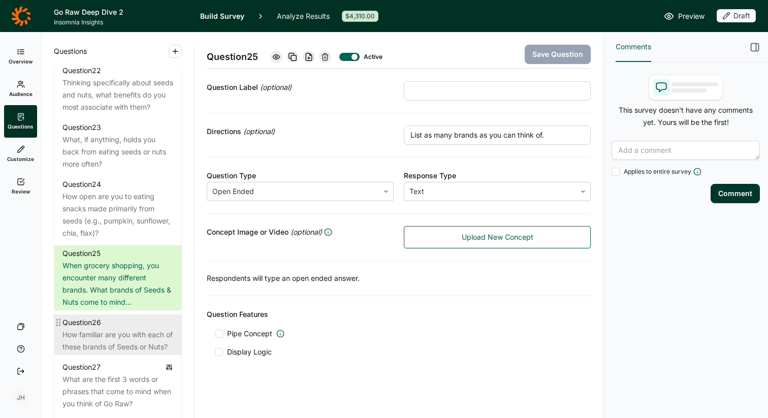
click at [114, 350] on div "How familiar are you with each of these brands of Seeds or Nuts?" at bounding box center [118, 341] width 111 height 24
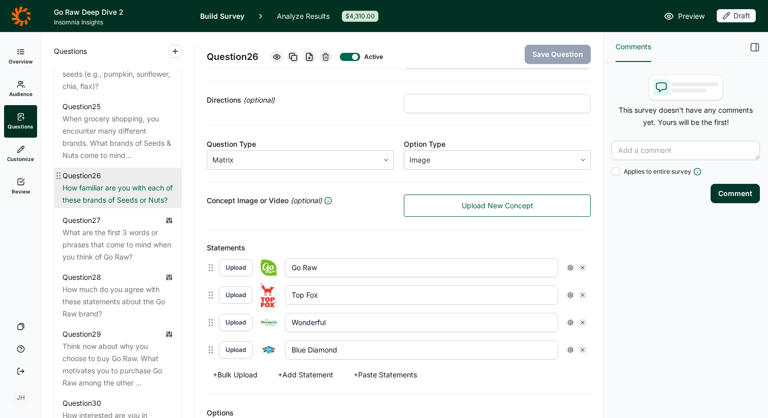
scroll to position [1707, 0]
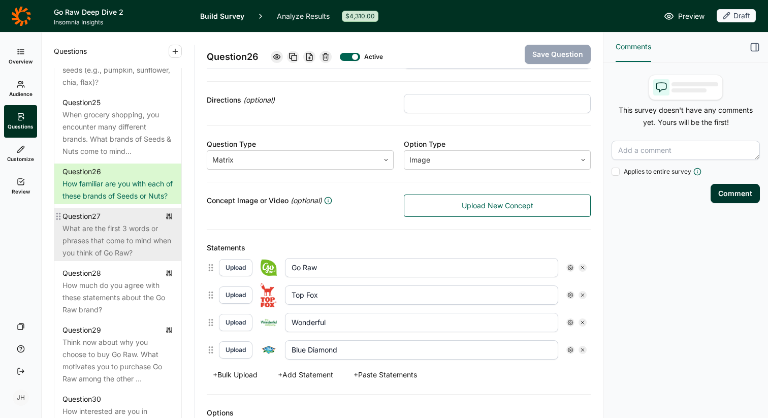
click at [101, 259] on div "What are the first 3 words or phrases that come to mind when you think of Go Ra…" at bounding box center [118, 241] width 111 height 37
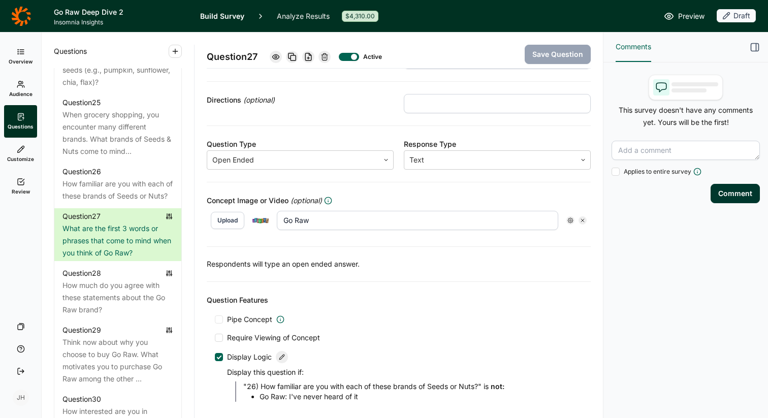
click at [261, 221] on img at bounding box center [261, 220] width 16 height 10
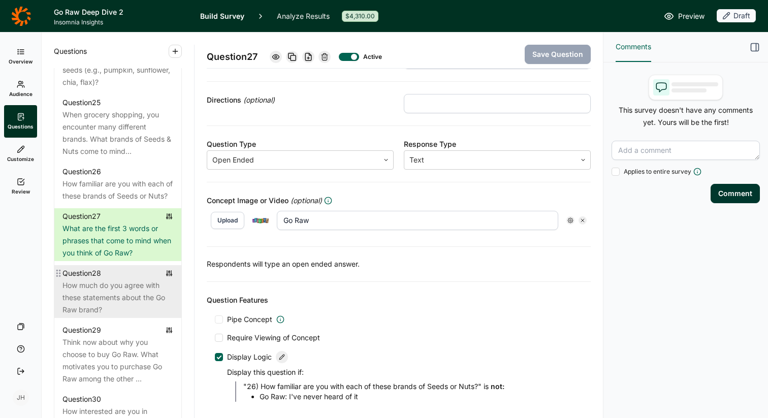
click at [132, 304] on div "How much do you agree with these statements about the Go Raw brand?" at bounding box center [118, 298] width 111 height 37
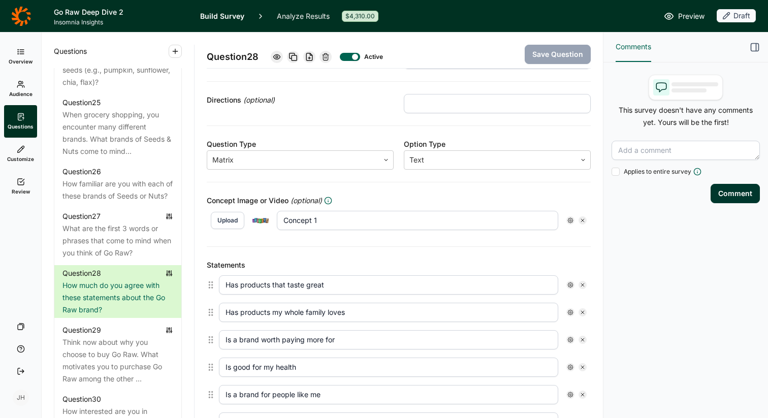
click at [260, 221] on img at bounding box center [261, 220] width 16 height 10
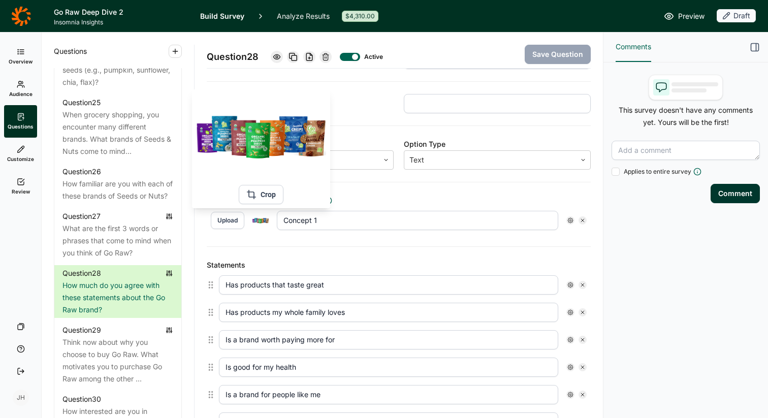
click at [260, 221] on img at bounding box center [261, 220] width 16 height 10
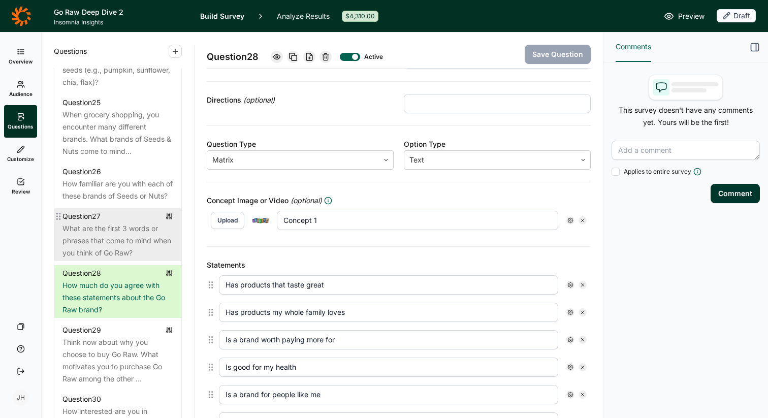
click at [131, 259] on div "What are the first 3 words or phrases that come to mind when you think of Go Ra…" at bounding box center [118, 241] width 111 height 37
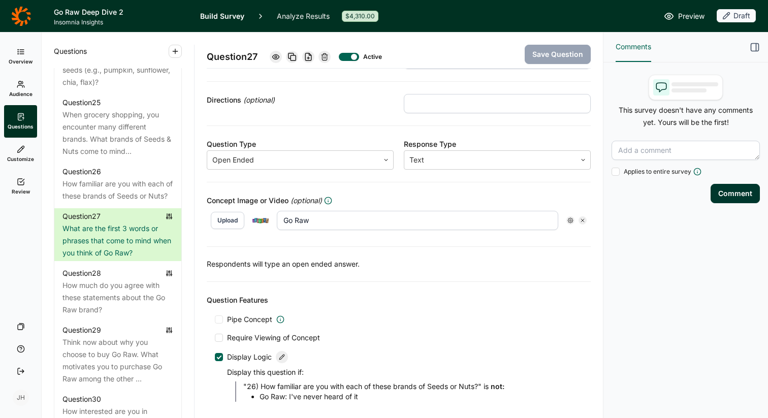
drag, startPoint x: 319, startPoint y: 221, endPoint x: 265, endPoint y: 218, distance: 54.0
click at [265, 218] on div "Upload Go Raw" at bounding box center [399, 220] width 376 height 19
click at [321, 222] on input "Go Raw" at bounding box center [418, 220] width 282 height 19
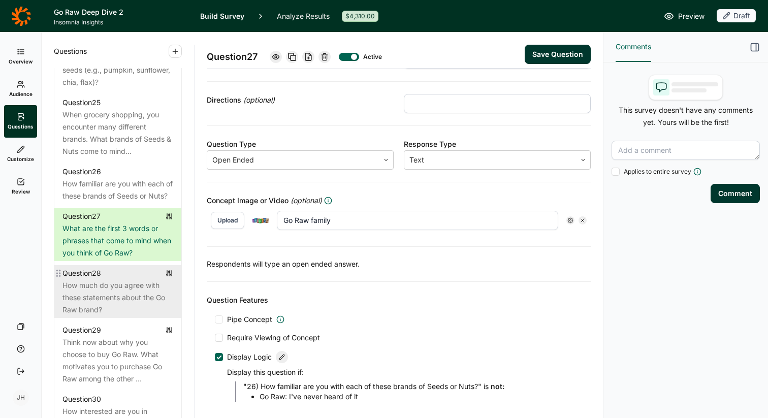
type input "Go Raw family"
click at [137, 280] on div "Question 28" at bounding box center [118, 273] width 111 height 12
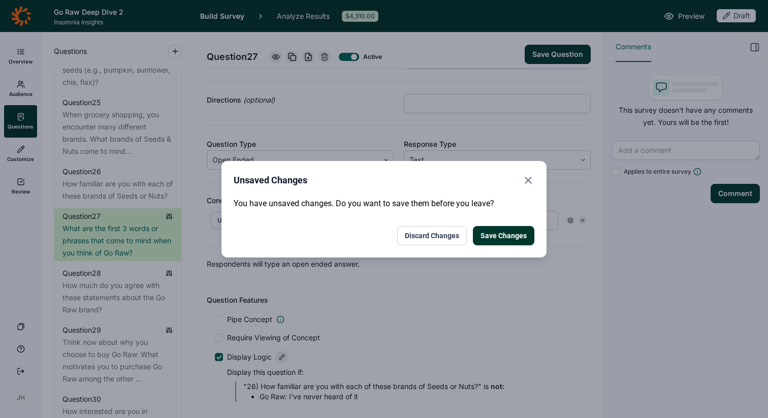
click at [492, 234] on button "Save Changes" at bounding box center [503, 235] width 61 height 19
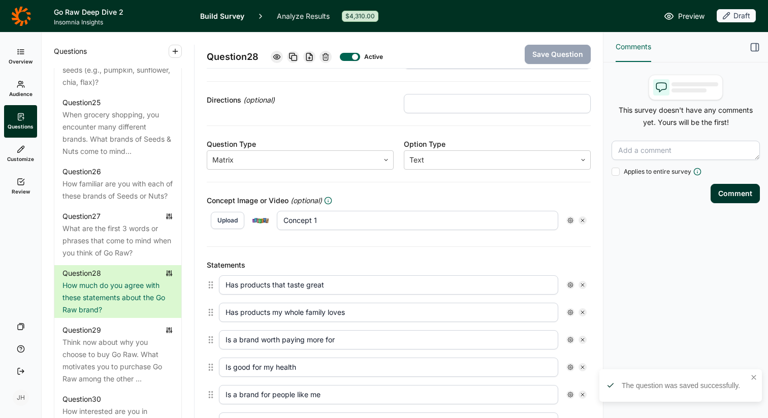
drag, startPoint x: 323, startPoint y: 224, endPoint x: 264, endPoint y: 218, distance: 59.7
click at [264, 218] on div "Upload Concept 1" at bounding box center [399, 220] width 376 height 19
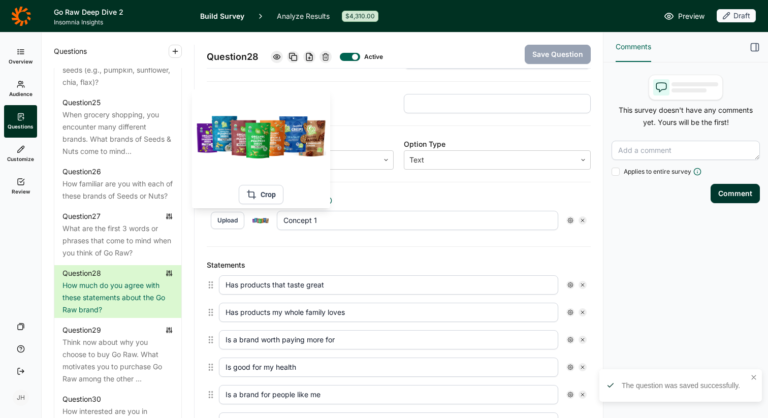
click button "Crop" at bounding box center [261, 194] width 45 height 19
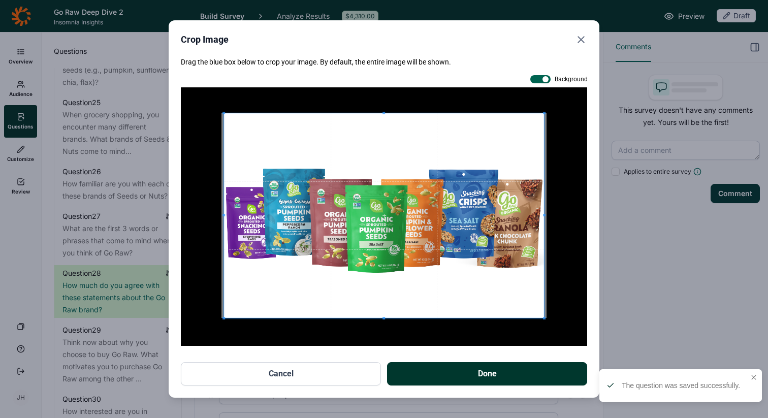
click at [302, 381] on button "Cancel" at bounding box center [281, 373] width 200 height 23
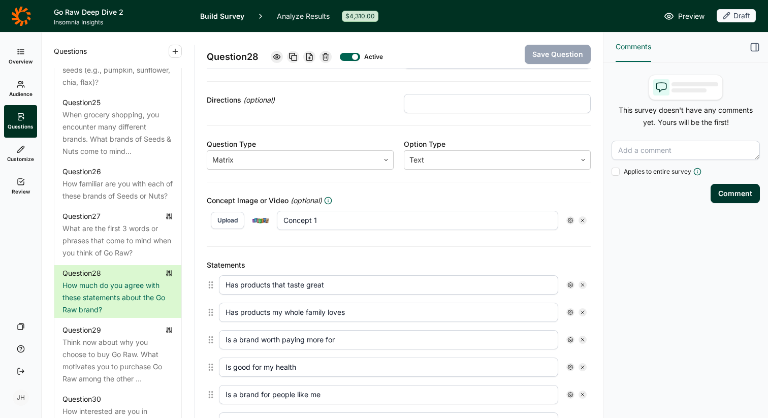
click at [264, 218] on img at bounding box center [261, 220] width 16 height 10
type input "Go Raw family"
click at [554, 61] on button "Save Question" at bounding box center [558, 54] width 66 height 19
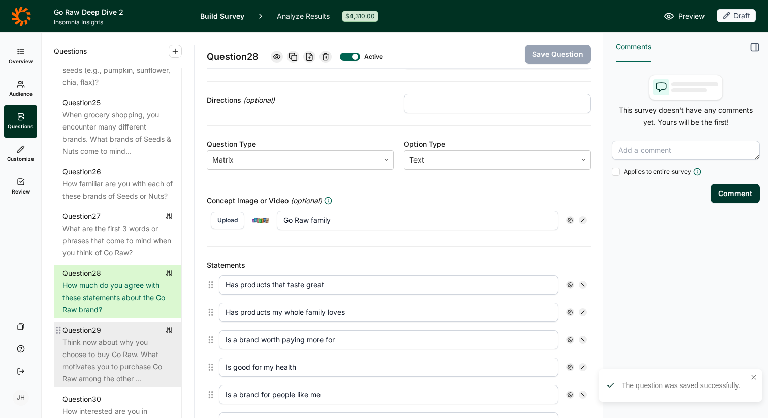
click at [98, 366] on div "Think now about why you choose to buy Go Raw. What motivates you to purchase Go…" at bounding box center [118, 360] width 111 height 49
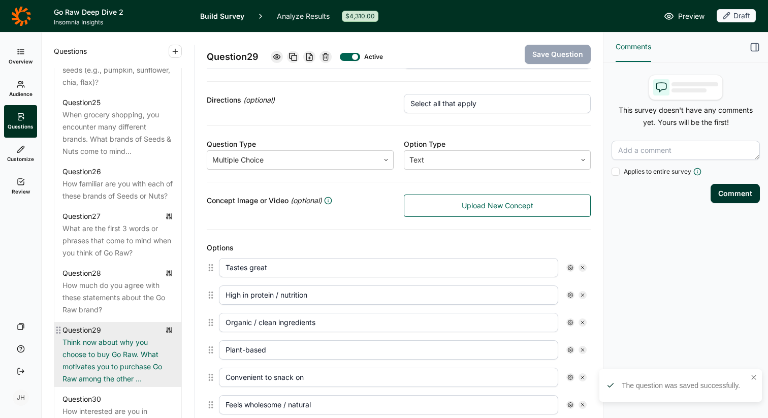
click at [102, 375] on div "Think now about why you choose to buy Go Raw. What motivates you to purchase Go…" at bounding box center [118, 360] width 111 height 49
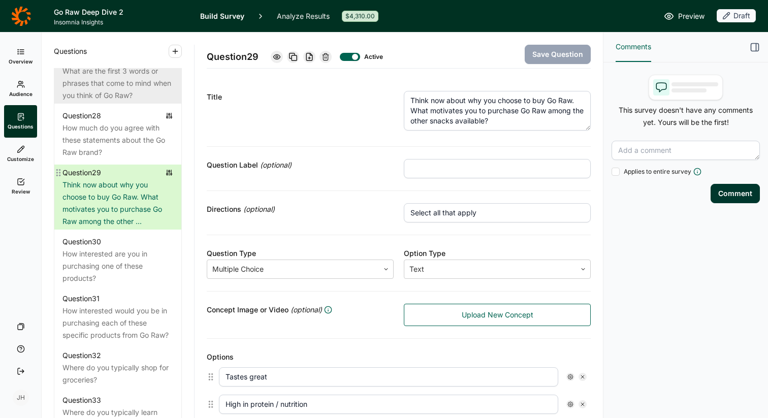
scroll to position [1873, 0]
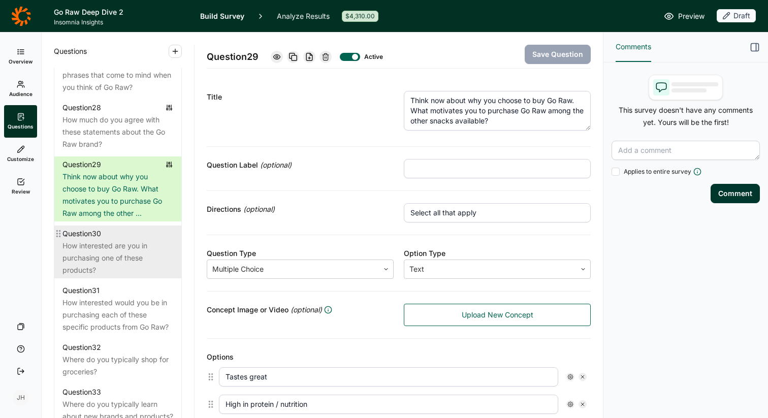
click at [129, 271] on div "How interested are you in purchasing one of these products?" at bounding box center [118, 258] width 111 height 37
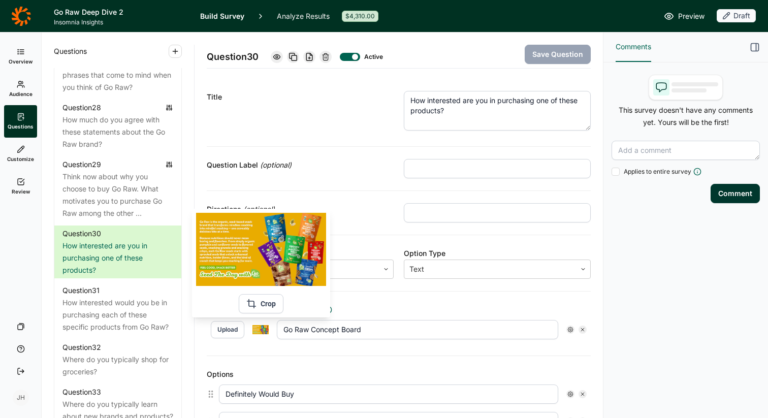
click at [265, 330] on img at bounding box center [261, 329] width 16 height 9
click at [282, 267] on img at bounding box center [261, 249] width 130 height 73
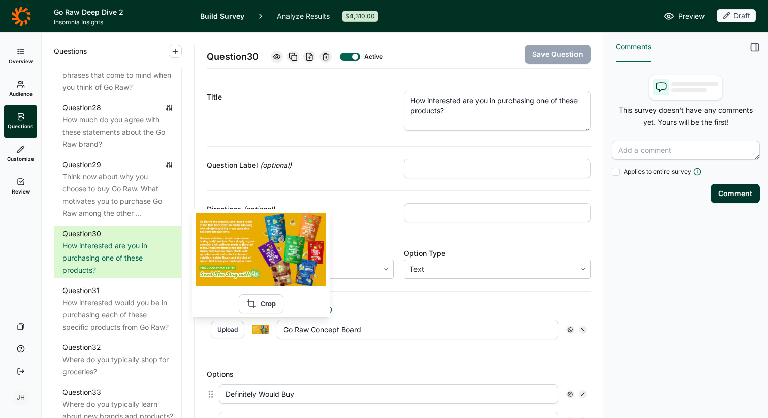
click at [282, 267] on img at bounding box center [261, 249] width 130 height 73
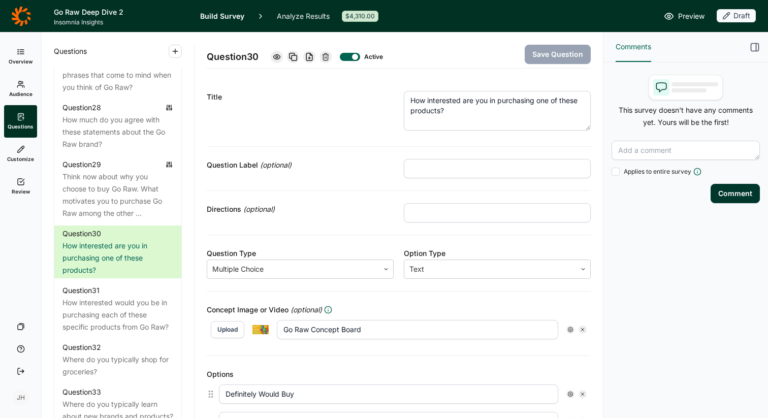
click at [253, 331] on img at bounding box center [261, 329] width 16 height 9
click at [314, 331] on input "Go Raw Concept Board" at bounding box center [418, 329] width 282 height 19
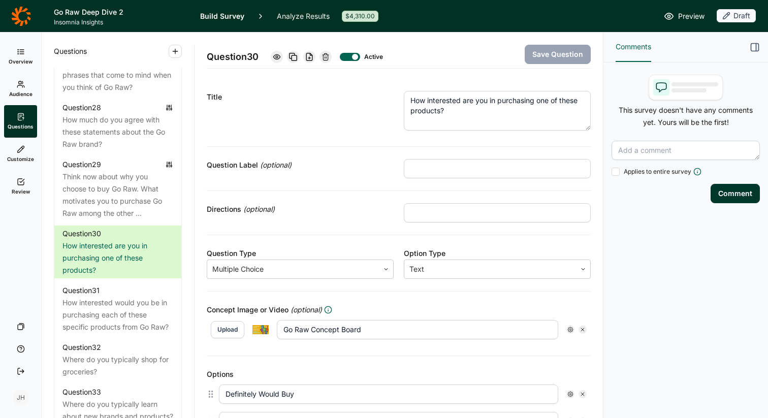
click at [260, 336] on div at bounding box center [261, 330] width 16 height 16
click at [260, 335] on div at bounding box center [261, 330] width 16 height 16
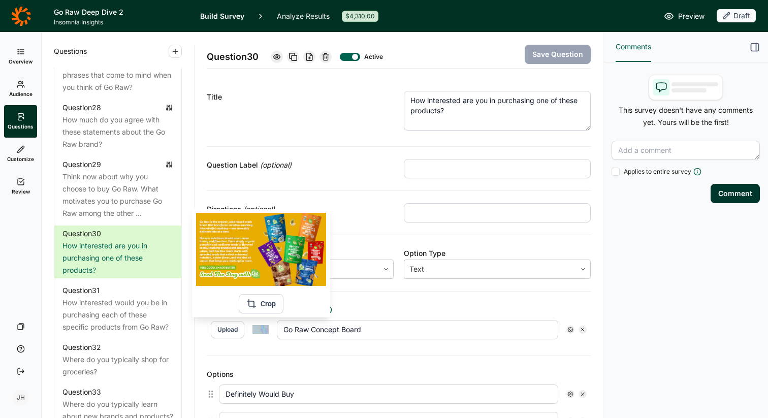
click at [275, 255] on img at bounding box center [261, 249] width 130 height 73
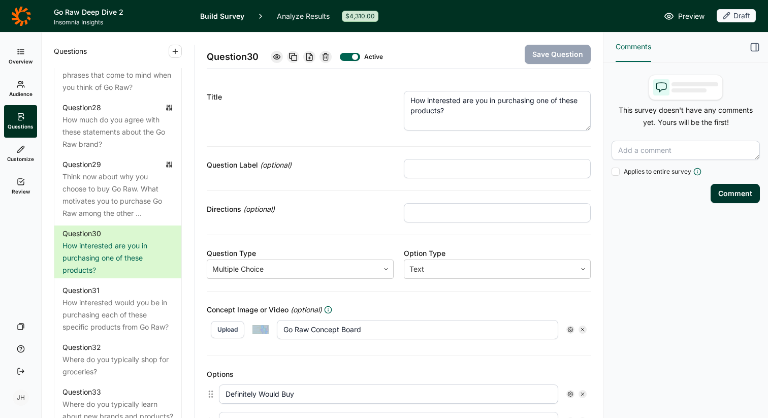
click at [302, 335] on input "Go Raw Concept Board" at bounding box center [418, 329] width 282 height 19
click at [265, 330] on img at bounding box center [261, 329] width 16 height 9
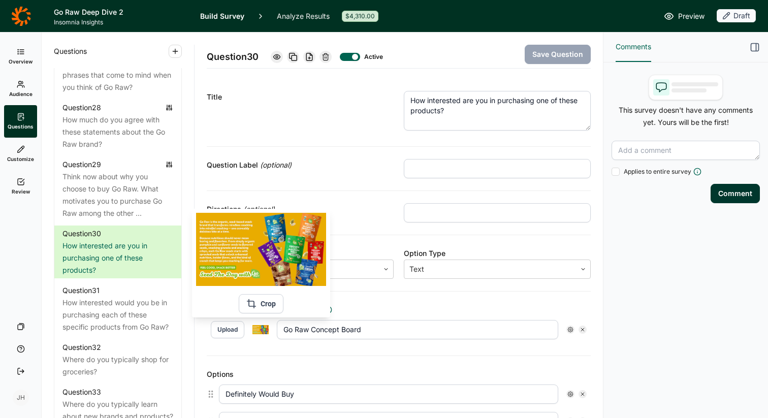
click at [265, 330] on img at bounding box center [261, 329] width 16 height 9
click at [267, 252] on img at bounding box center [261, 249] width 130 height 73
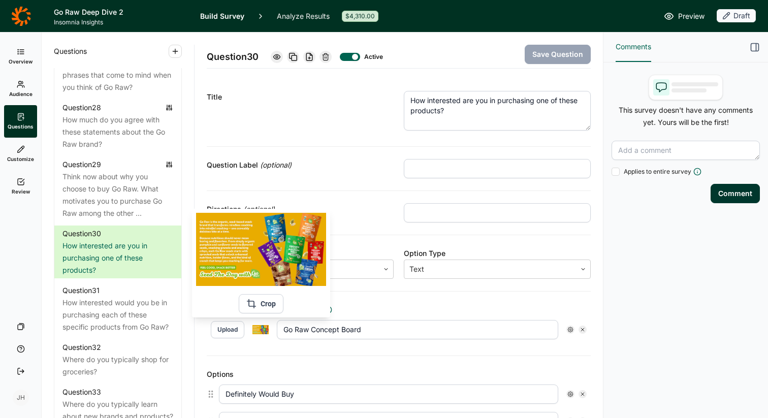
click at [267, 252] on img at bounding box center [261, 249] width 130 height 73
click at [265, 301] on button "Crop" at bounding box center [261, 303] width 45 height 19
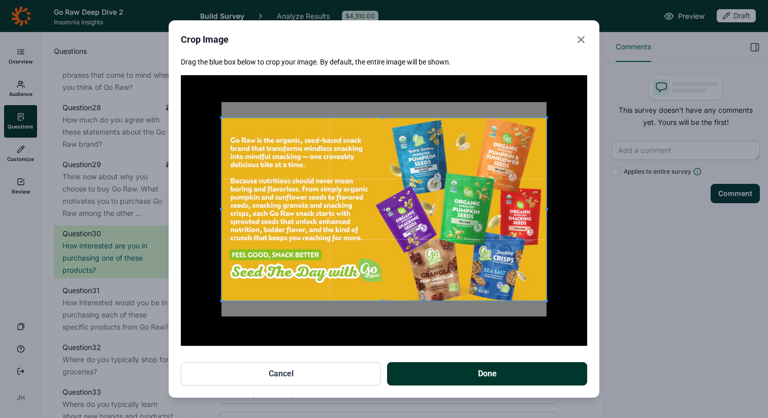
click at [464, 374] on button "Done" at bounding box center [487, 373] width 200 height 23
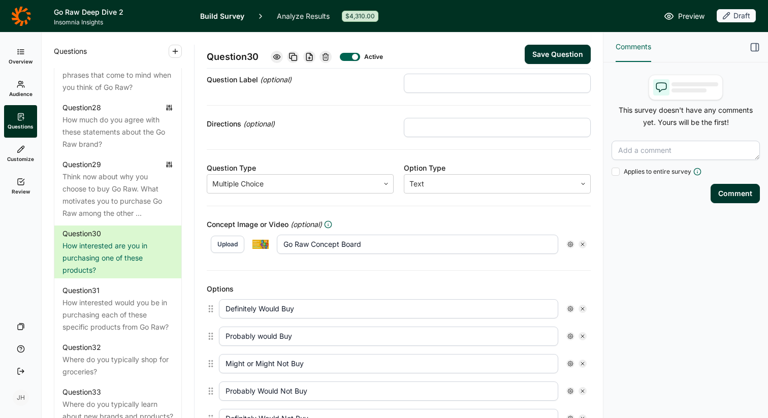
scroll to position [87, 0]
click at [570, 52] on button "Save Question" at bounding box center [558, 54] width 66 height 19
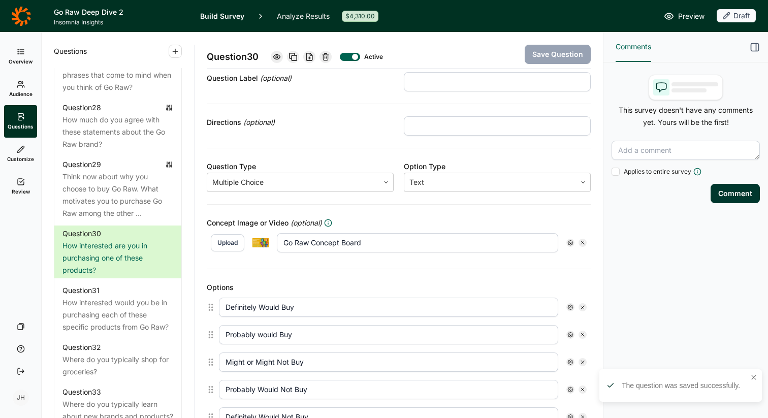
click at [760, 47] on icon "button" at bounding box center [755, 47] width 10 height 10
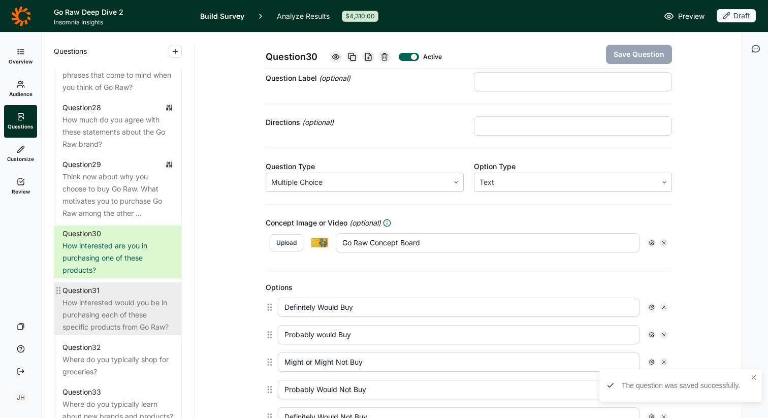
click at [115, 333] on div "How interested would you be in purchasing each of these specific products from …" at bounding box center [118, 315] width 111 height 37
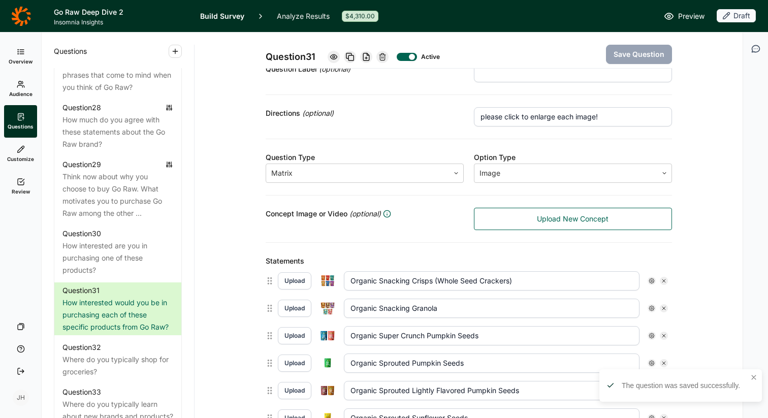
scroll to position [109, 0]
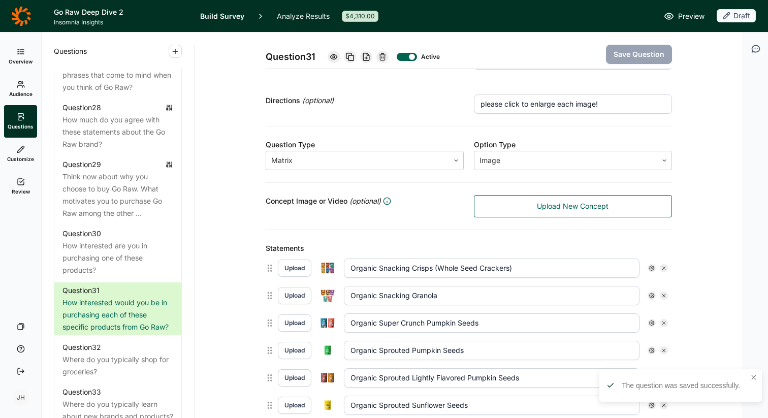
click at [326, 268] on img at bounding box center [328, 268] width 16 height 13
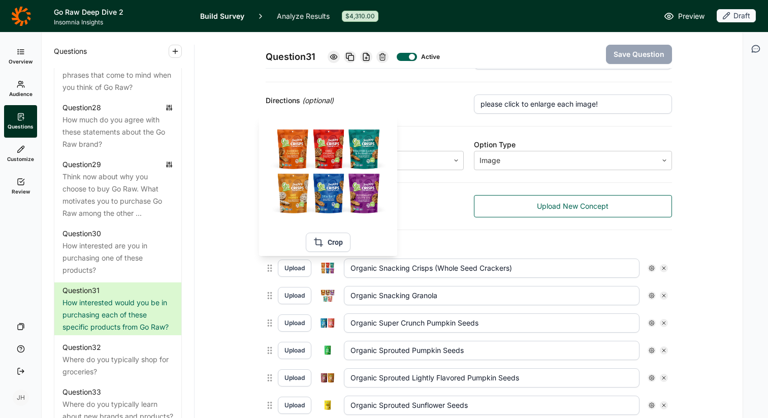
click at [326, 268] on img at bounding box center [328, 268] width 16 height 13
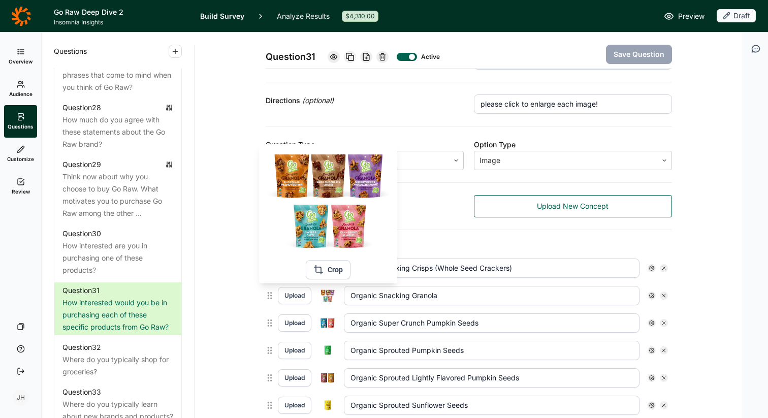
click at [327, 300] on img at bounding box center [328, 295] width 16 height 13
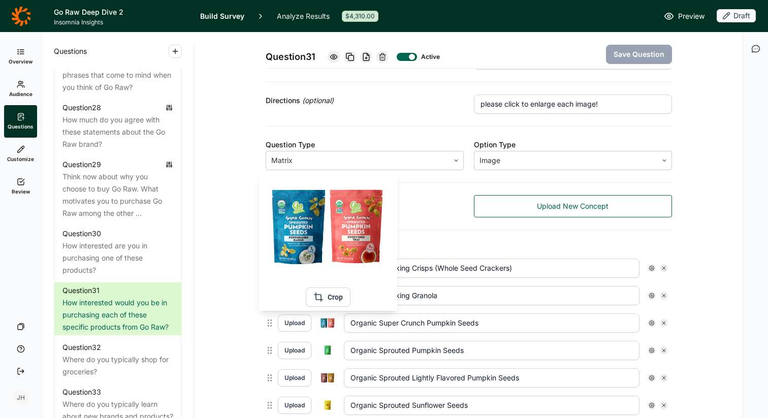
click at [326, 326] on img at bounding box center [328, 323] width 16 height 13
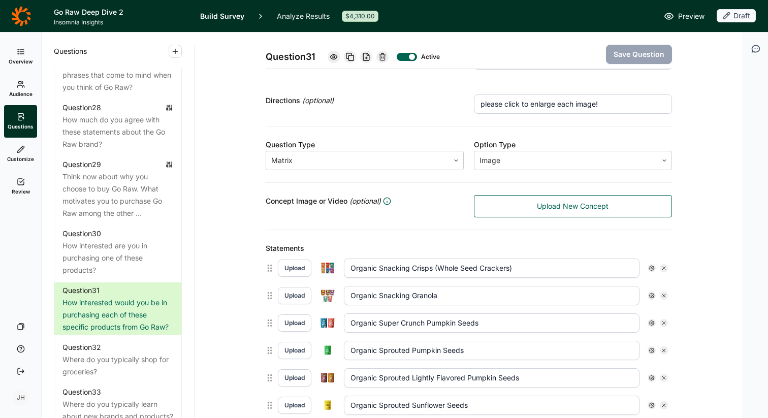
click at [329, 348] on img at bounding box center [328, 350] width 16 height 13
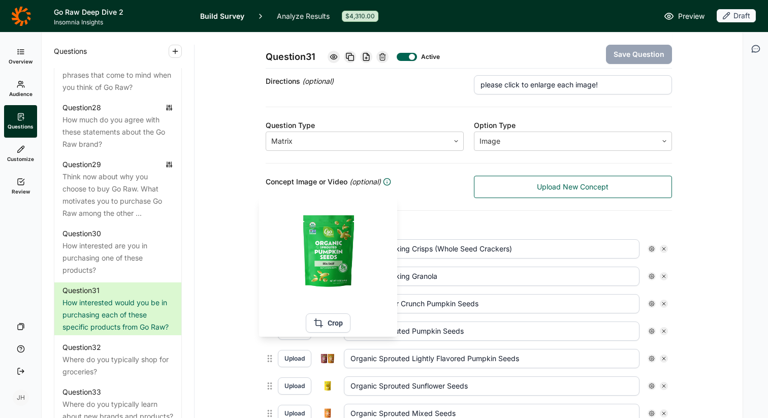
scroll to position [134, 0]
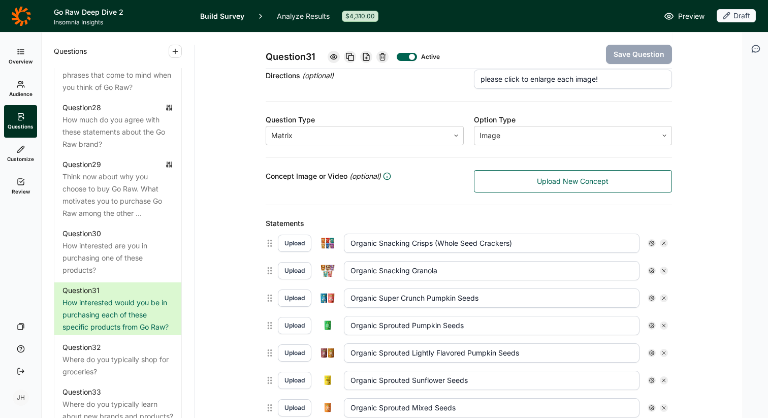
click at [330, 358] on img at bounding box center [328, 353] width 16 height 13
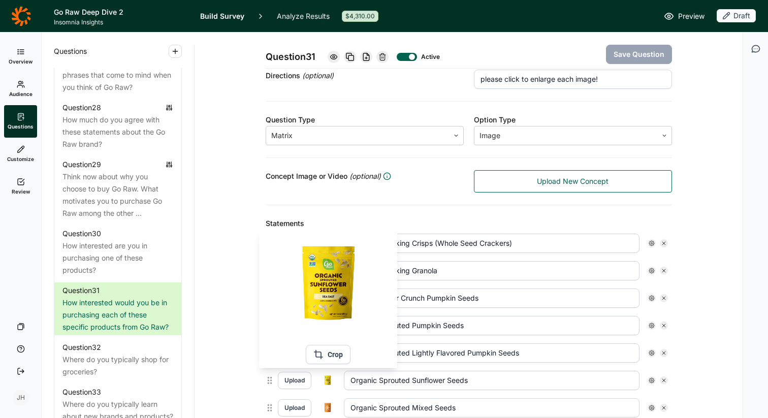
click at [328, 381] on img at bounding box center [328, 380] width 16 height 13
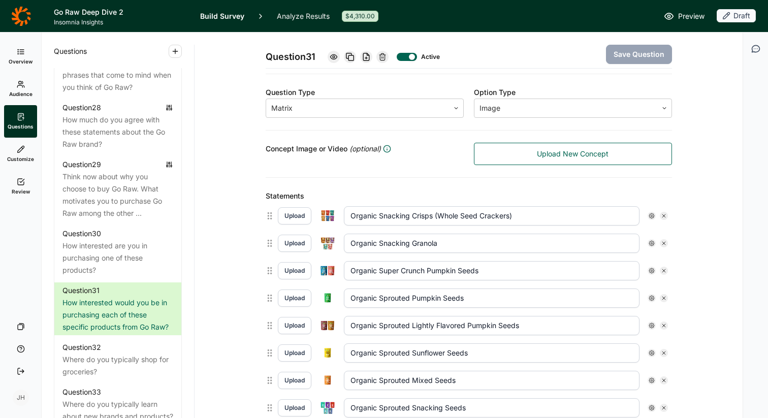
scroll to position [173, 0]
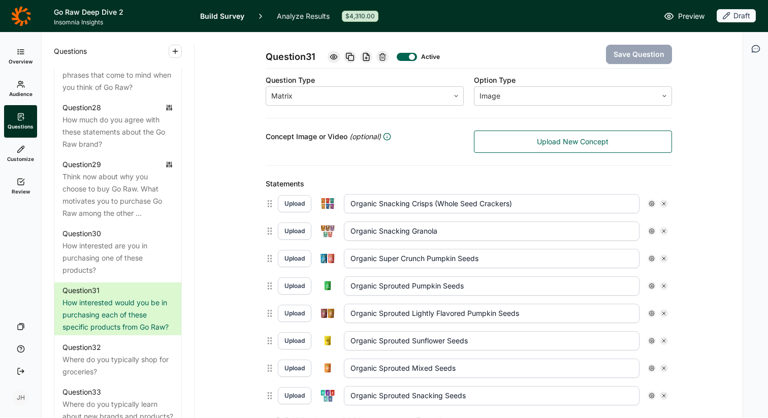
click at [328, 366] on img at bounding box center [328, 368] width 16 height 13
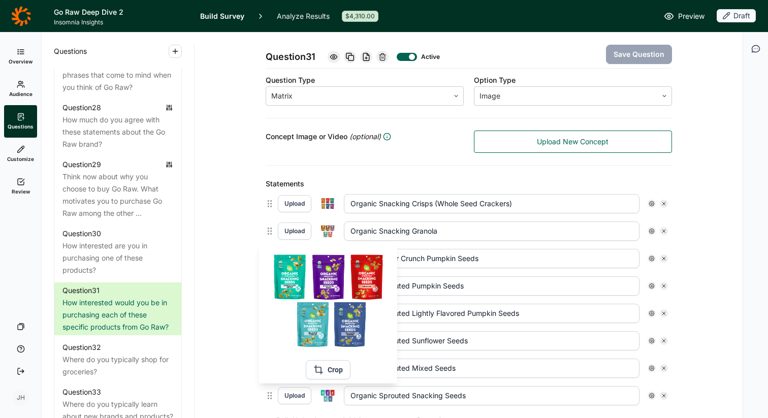
click at [326, 397] on img at bounding box center [328, 395] width 16 height 13
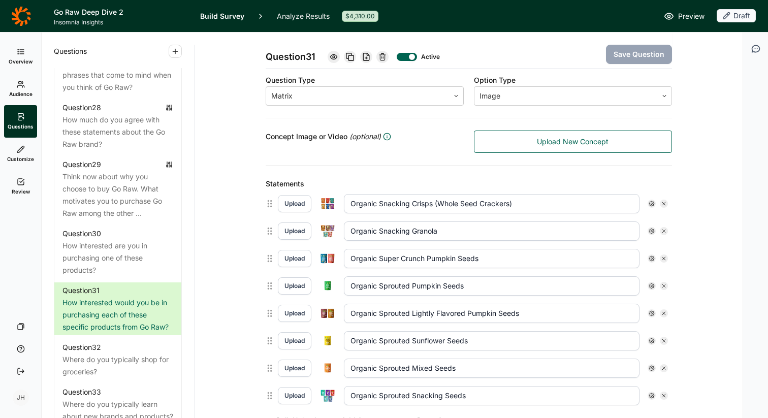
click at [415, 178] on div "Statements" at bounding box center [469, 184] width 407 height 12
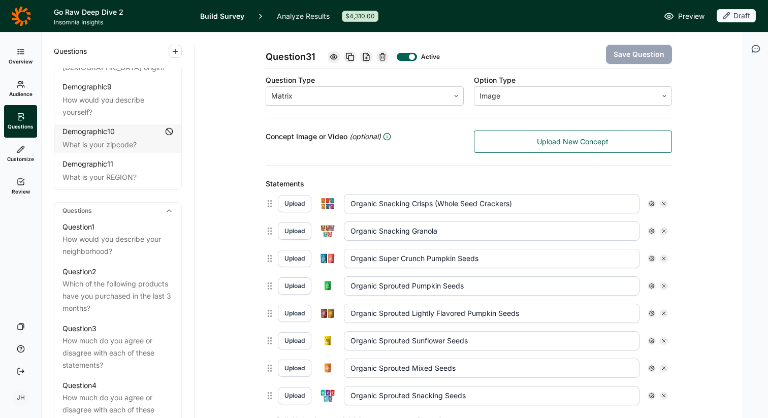
scroll to position [331, 0]
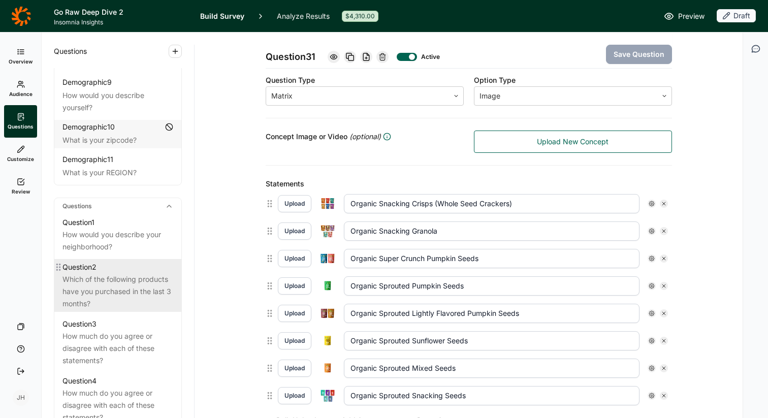
click at [118, 273] on div "Which of the following products have you purchased in the last 3 months?" at bounding box center [118, 291] width 111 height 37
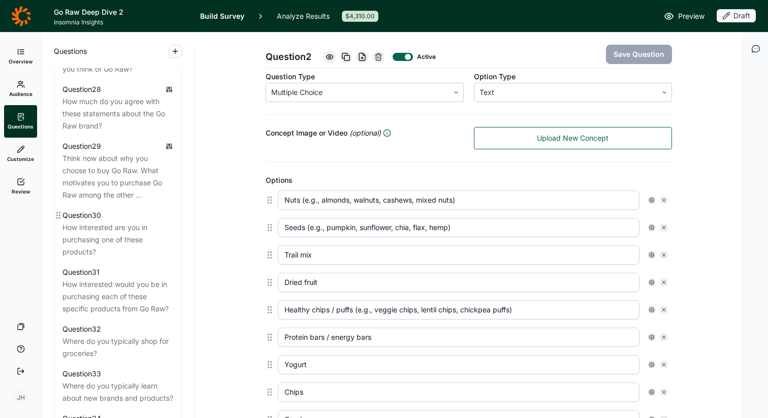
scroll to position [1892, 0]
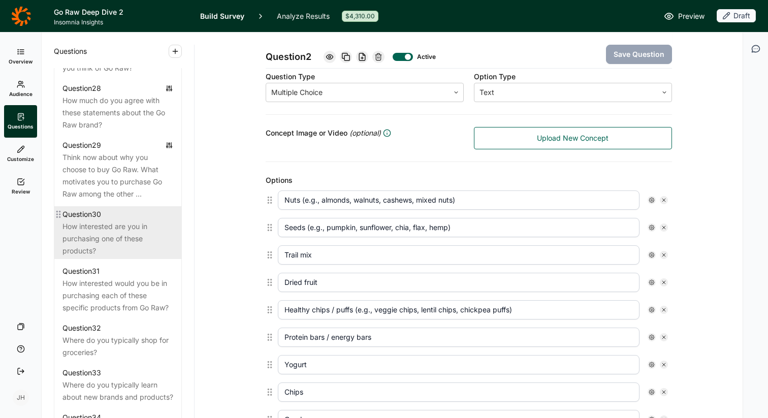
click at [115, 257] on div "How interested are you in purchasing one of these products?" at bounding box center [118, 239] width 111 height 37
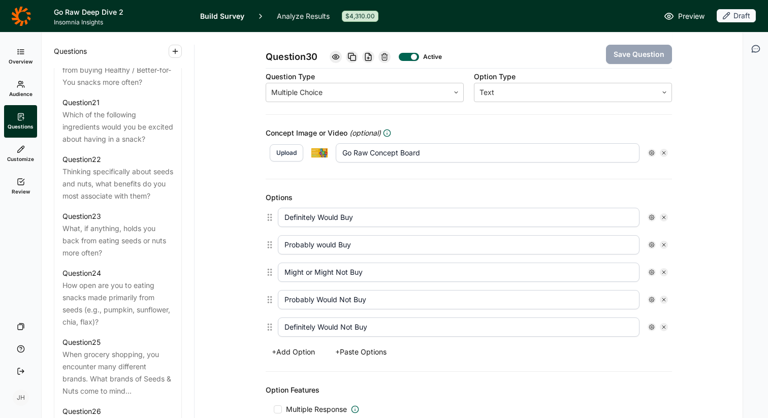
scroll to position [1397, 0]
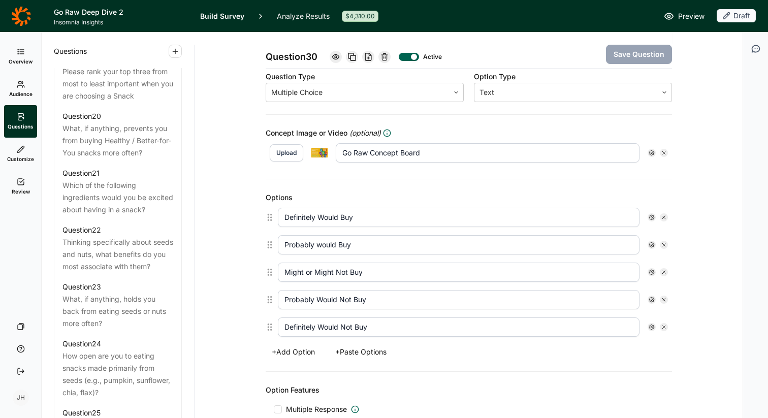
click at [23, 178] on icon at bounding box center [21, 182] width 8 height 8
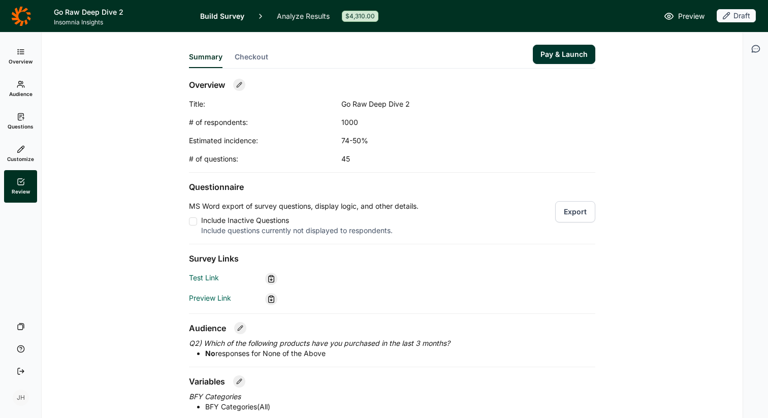
click at [576, 208] on button "Export" at bounding box center [575, 211] width 40 height 21
